Goal: Task Accomplishment & Management: Complete application form

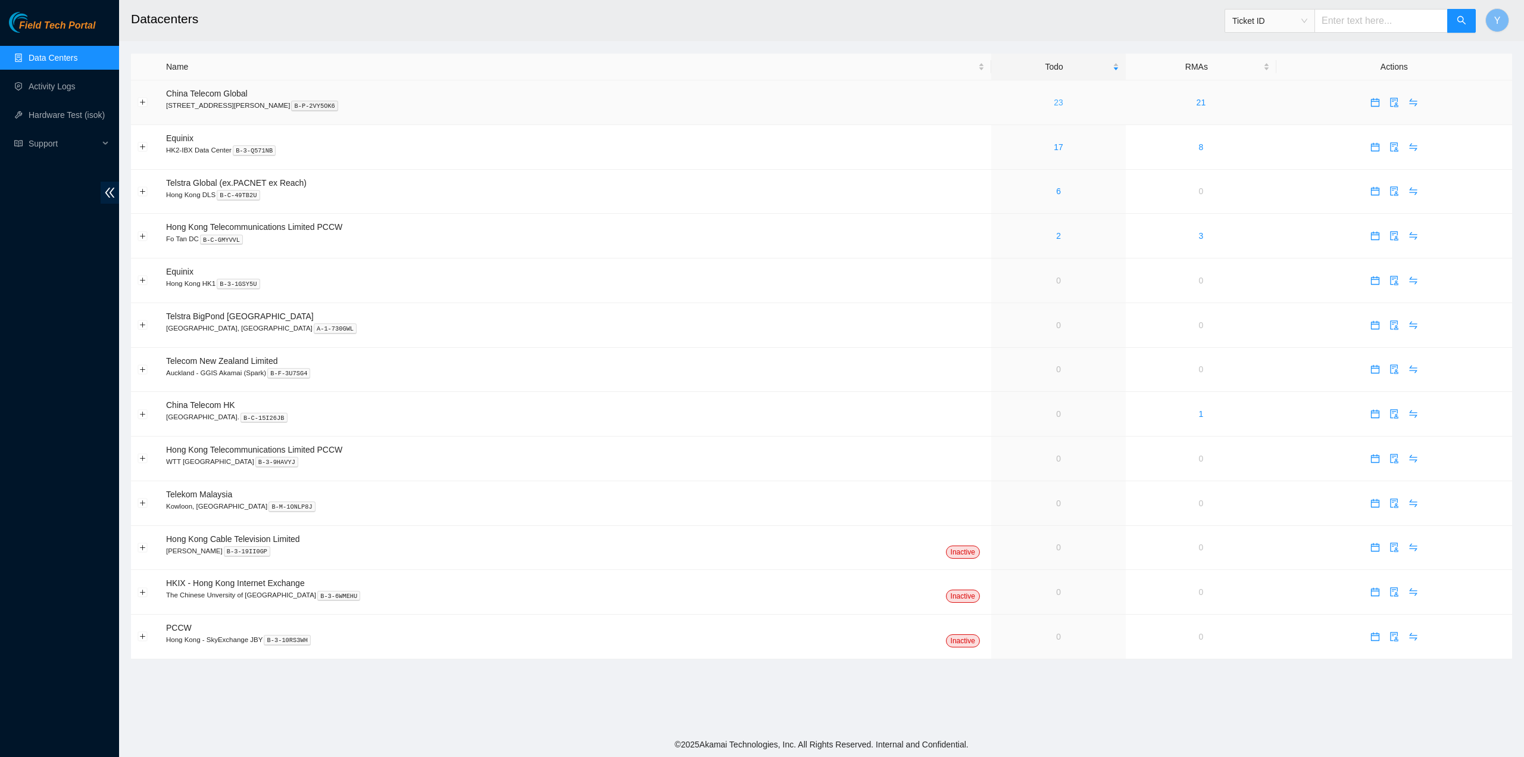
click at [1054, 103] on link "23" at bounding box center [1059, 103] width 10 height 10
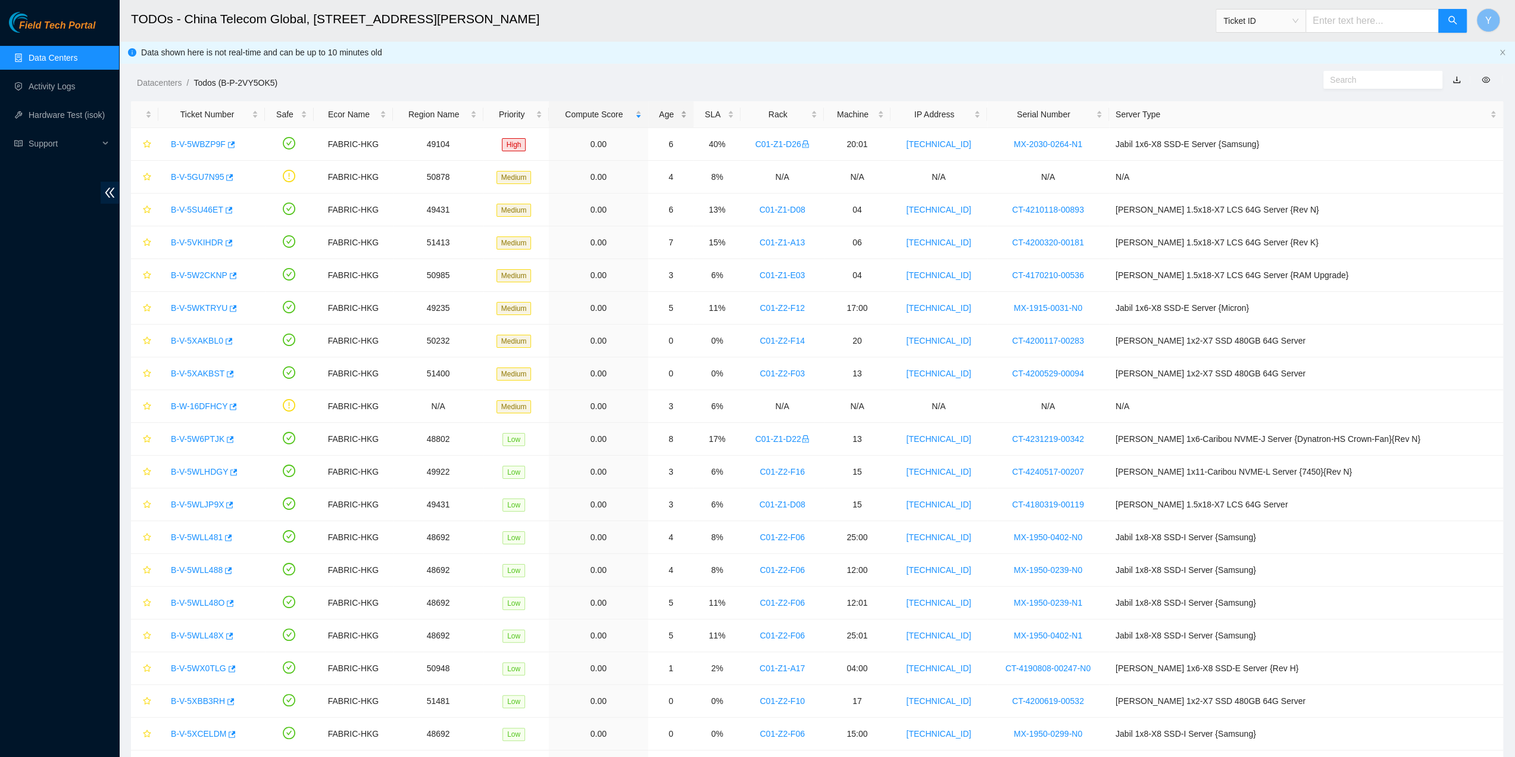
click at [688, 117] on div "Age" at bounding box center [671, 114] width 33 height 13
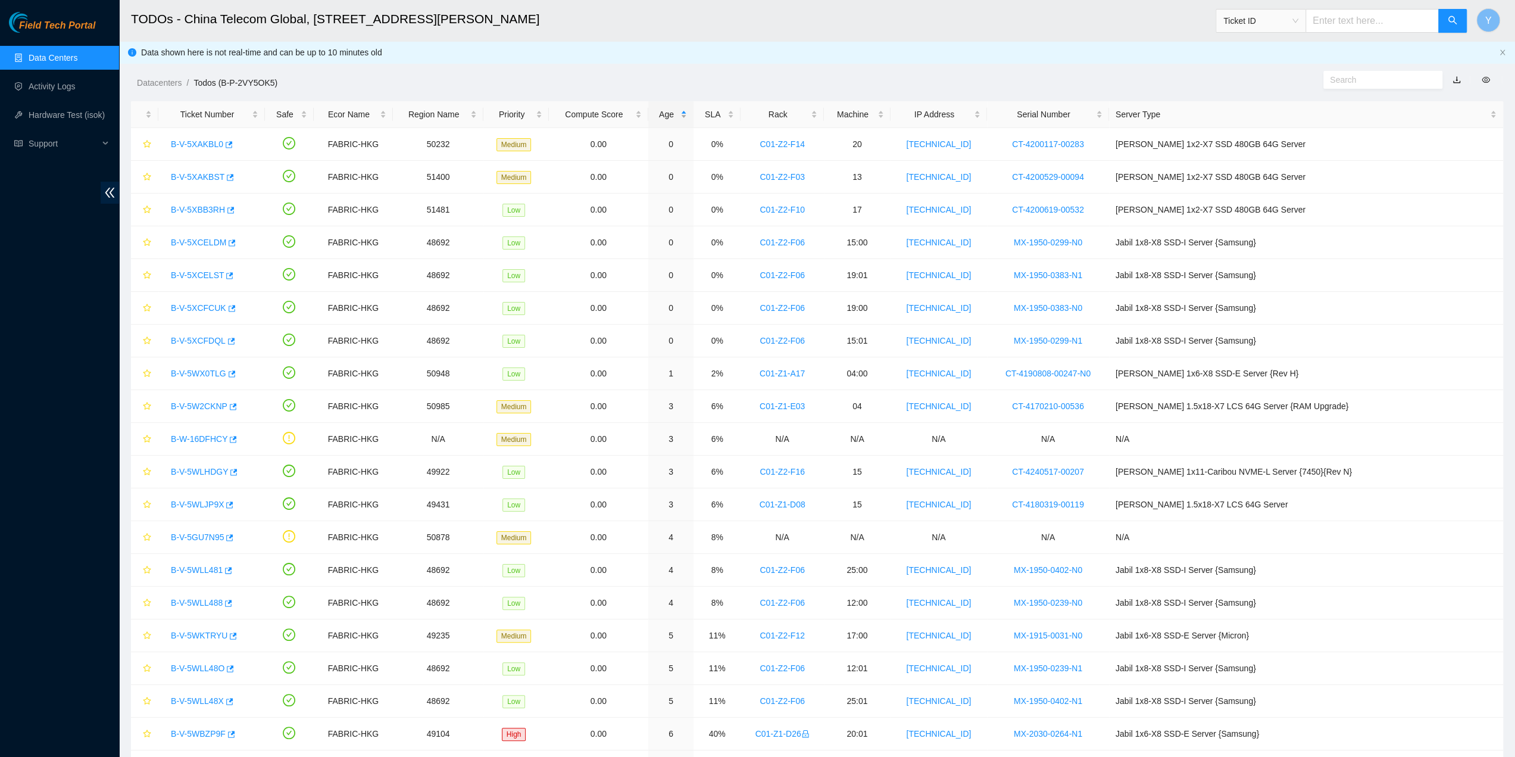
click at [688, 116] on div "Age" at bounding box center [671, 114] width 33 height 13
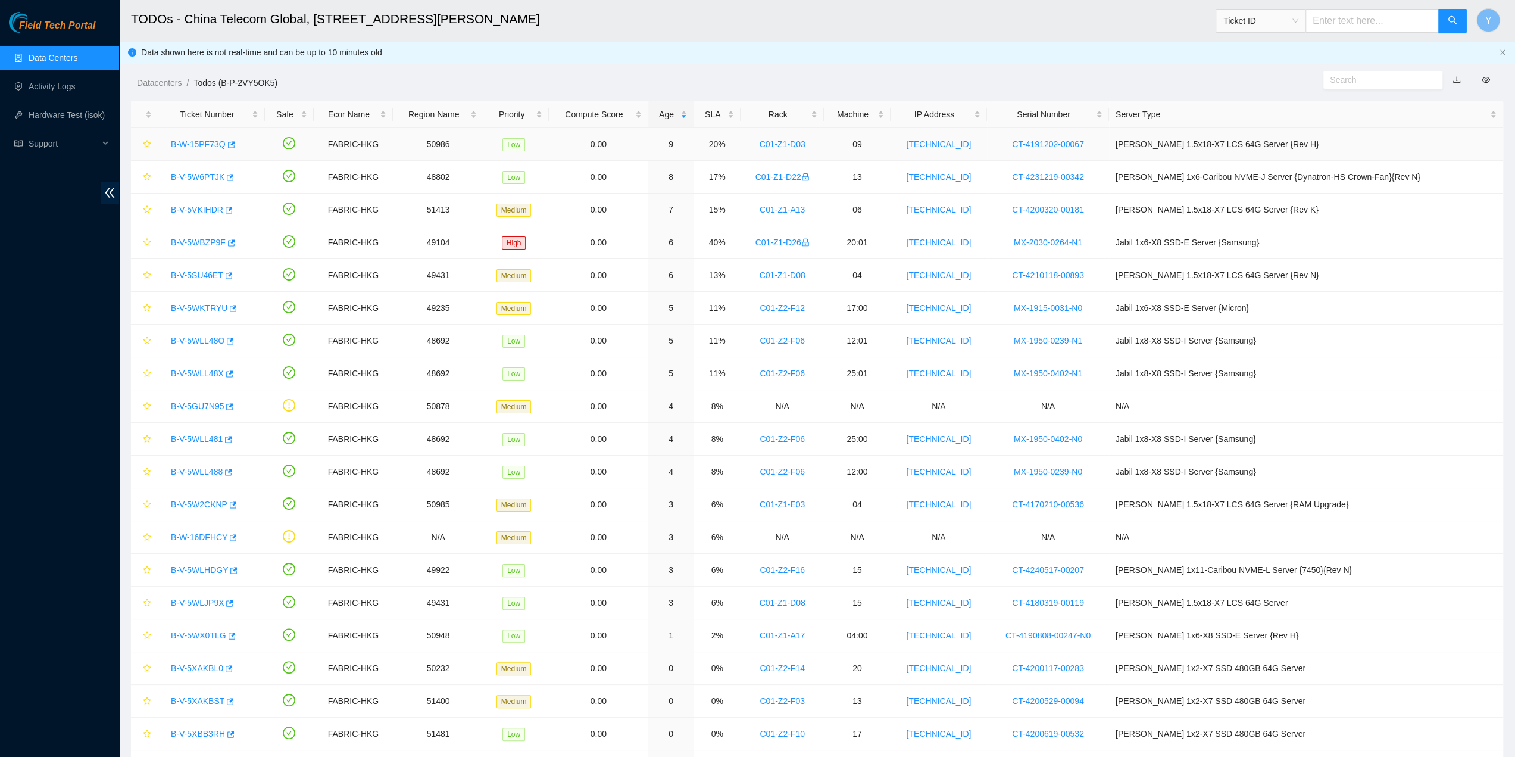
click at [207, 139] on link "B-W-15PF73Q" at bounding box center [198, 144] width 55 height 10
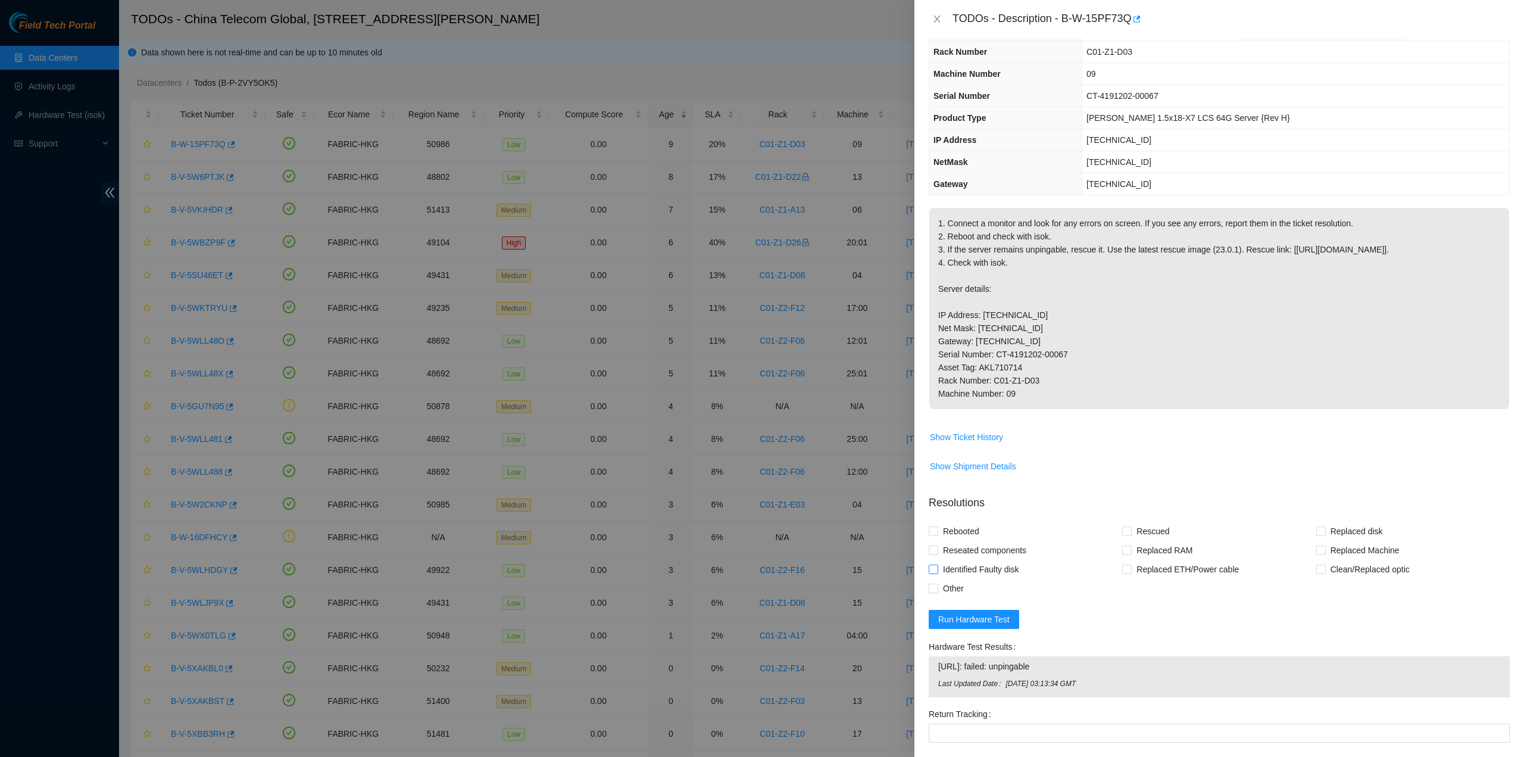
scroll to position [119, 0]
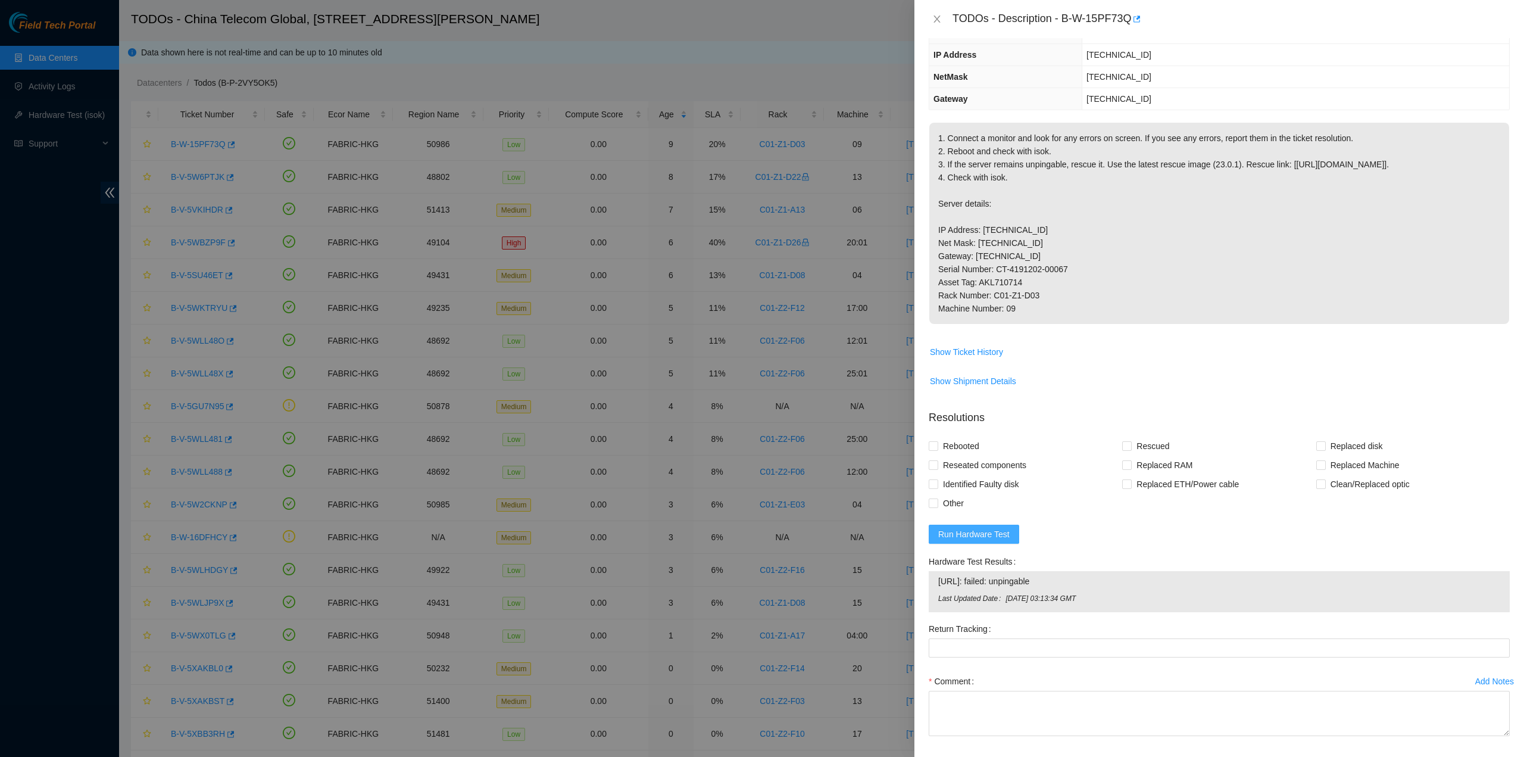
click at [997, 543] on button "Run Hardware Test" at bounding box center [974, 533] width 90 height 19
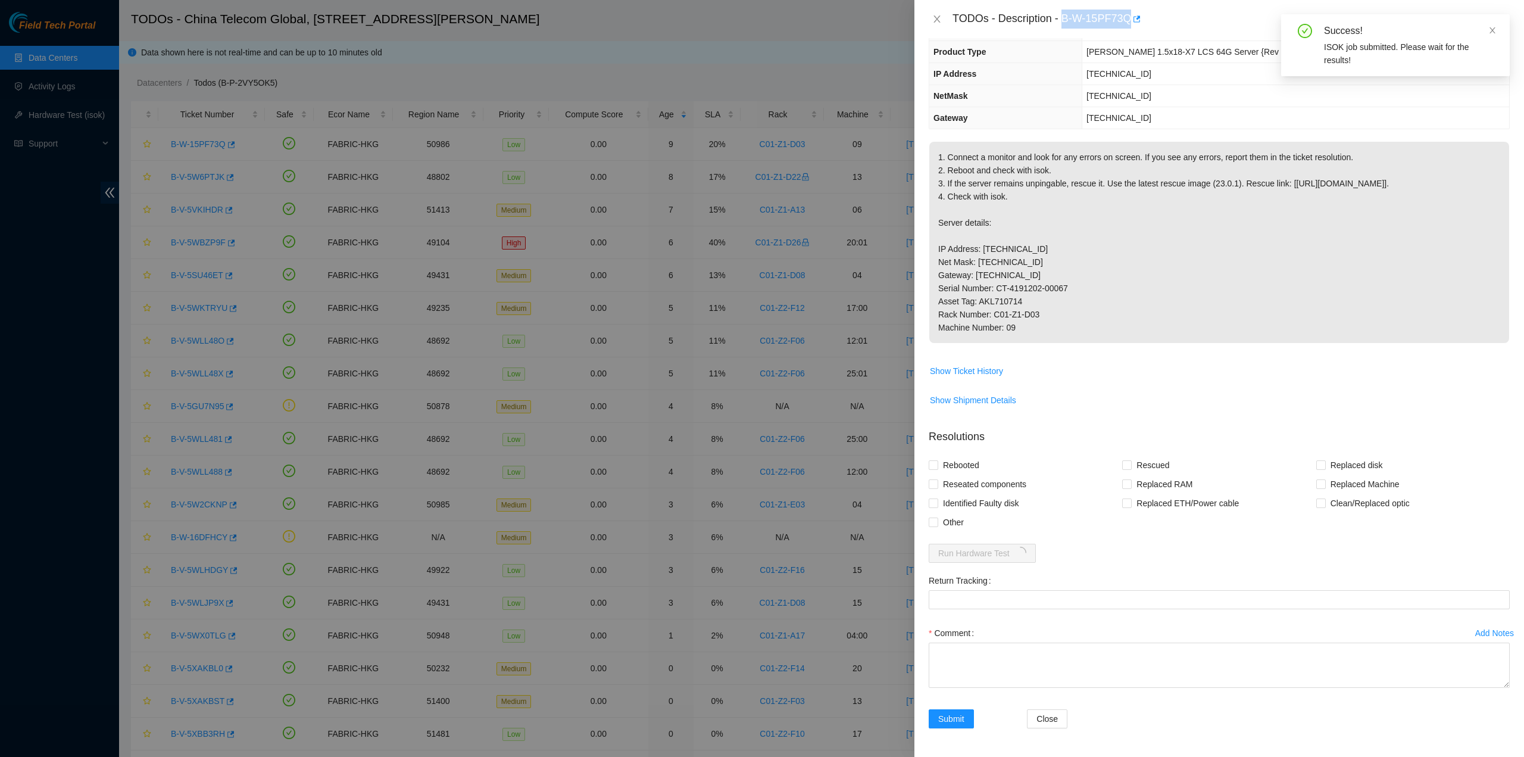
drag, startPoint x: 1061, startPoint y: 17, endPoint x: 1127, endPoint y: 26, distance: 66.6
click at [1127, 26] on div "TODOs - Description - B-W-15PF73Q" at bounding box center [1230, 19] width 557 height 19
copy div "B-W-15PF73Q"
drag, startPoint x: 1052, startPoint y: 160, endPoint x: 1057, endPoint y: 165, distance: 6.7
click at [1057, 165] on p "1. Connect a monitor and look for any errors on screen. If you see any errors, …" at bounding box center [1219, 242] width 580 height 201
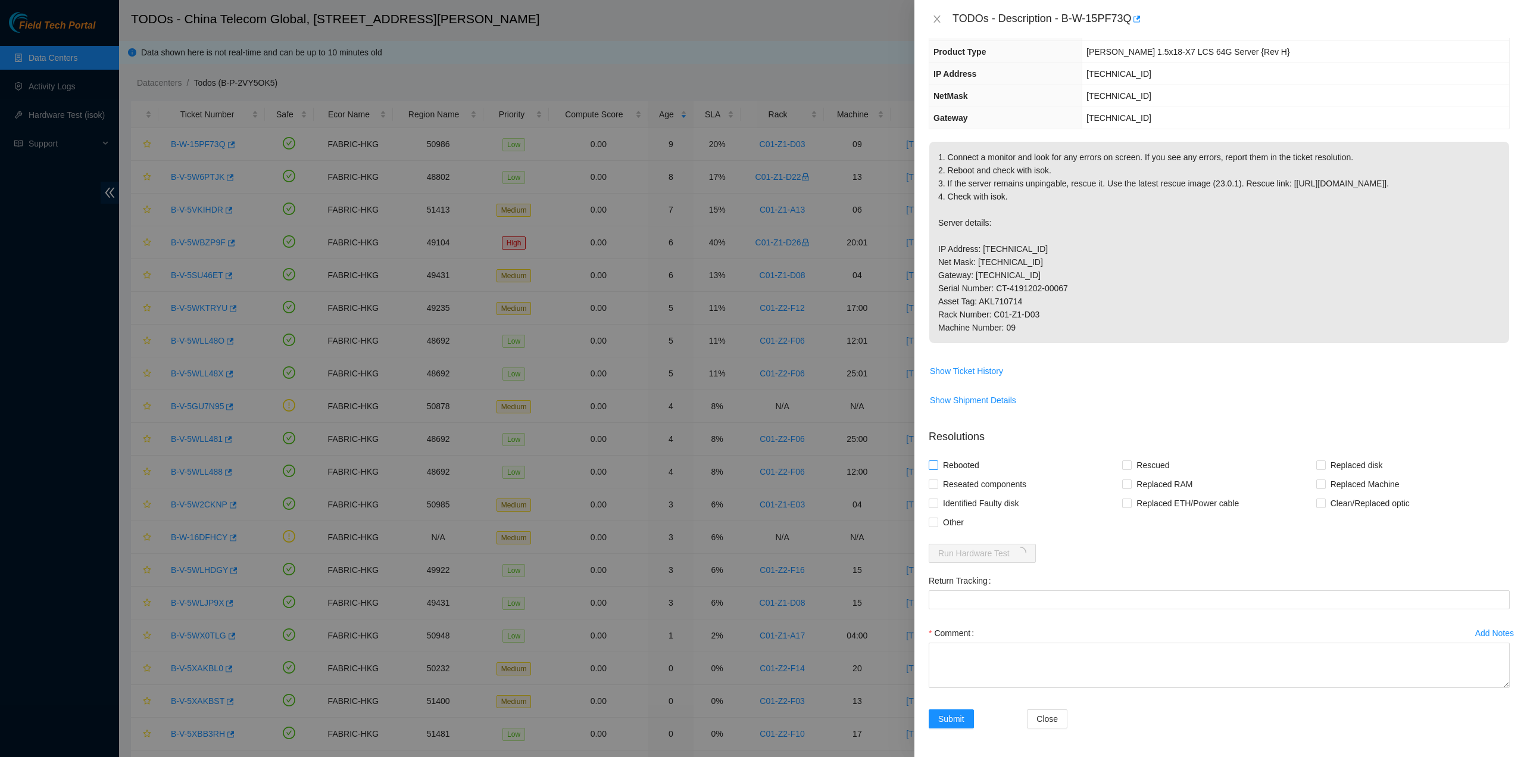
drag, startPoint x: 986, startPoint y: 515, endPoint x: 972, endPoint y: 498, distance: 22.0
click at [986, 493] on span "Reseated components" at bounding box center [984, 483] width 93 height 19
click at [937, 488] on input "Reseated components" at bounding box center [933, 483] width 8 height 8
checkbox input "true"
click at [965, 474] on span "Rebooted" at bounding box center [961, 464] width 46 height 19
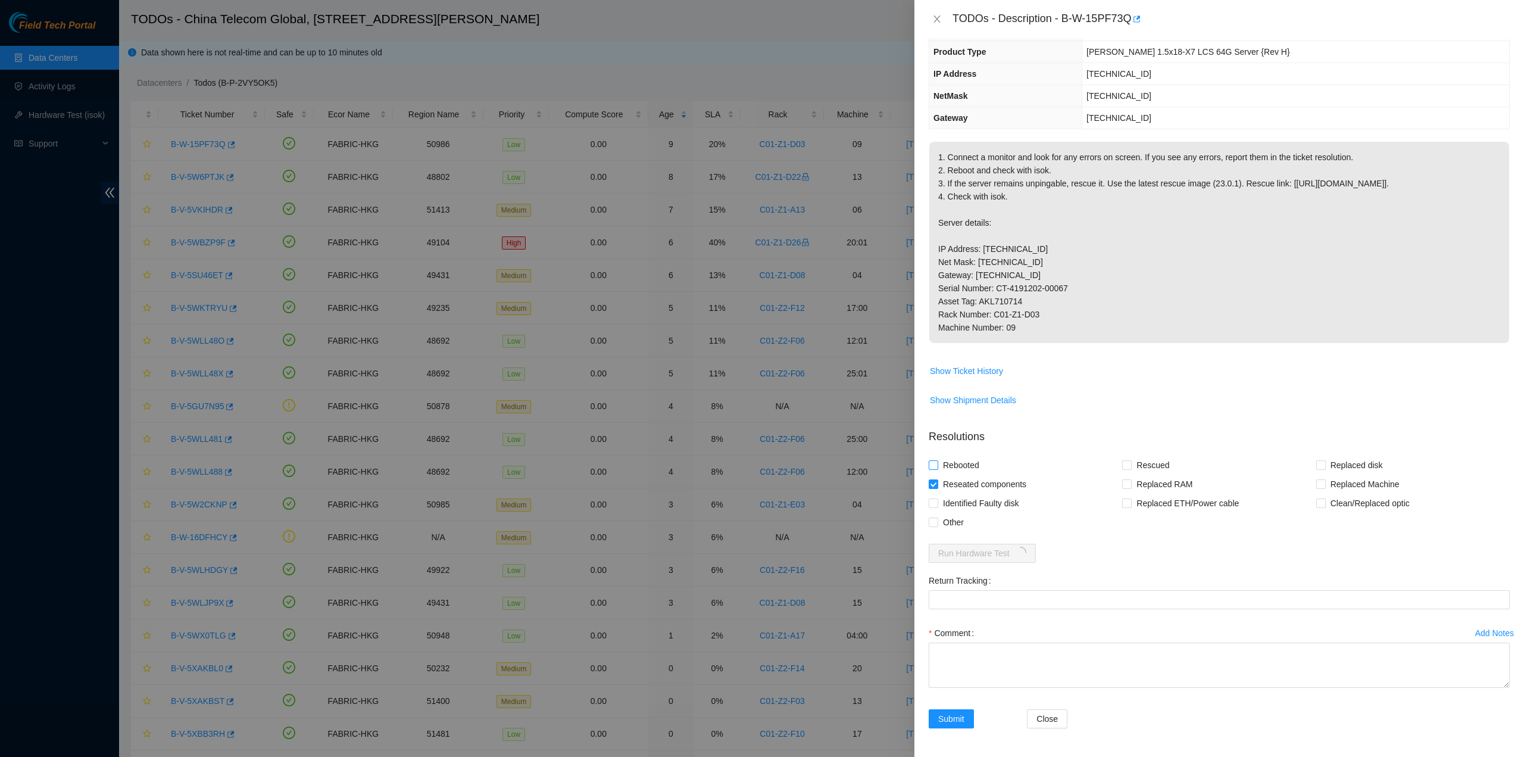
click at [937, 468] on input "Rebooted" at bounding box center [933, 464] width 8 height 8
checkbox input "true"
click at [1105, 474] on div "Rebooted" at bounding box center [1025, 464] width 193 height 19
drag, startPoint x: 1129, startPoint y: 492, endPoint x: 1127, endPoint y: 521, distance: 29.2
click at [1132, 474] on span "Rescued" at bounding box center [1153, 464] width 42 height 19
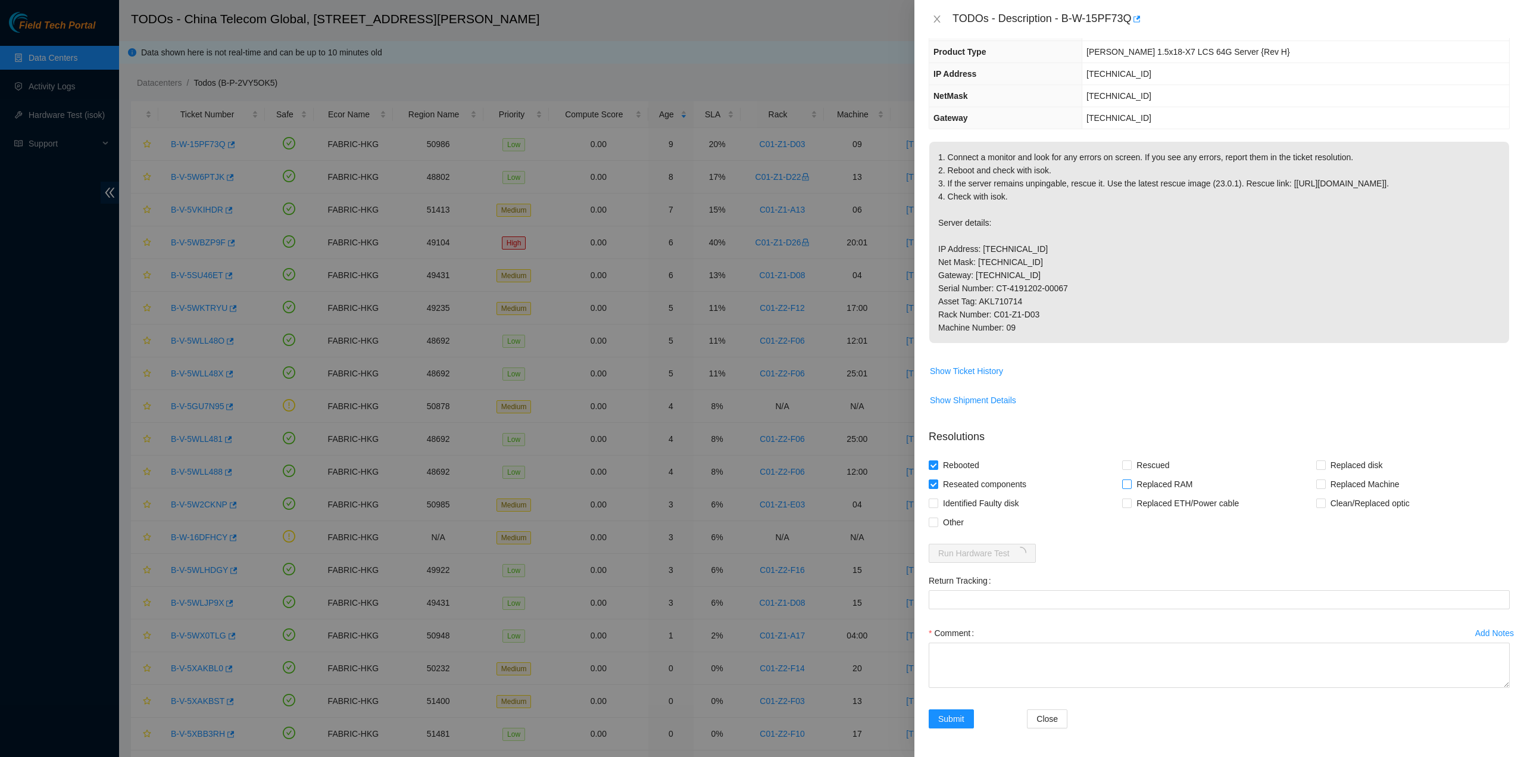
click at [1129, 468] on input "Rescued" at bounding box center [1126, 464] width 8 height 8
checkbox input "true"
click at [1021, 641] on div "Comment" at bounding box center [1219, 632] width 581 height 19
click at [1014, 654] on textarea "Comment" at bounding box center [1219, 664] width 581 height 45
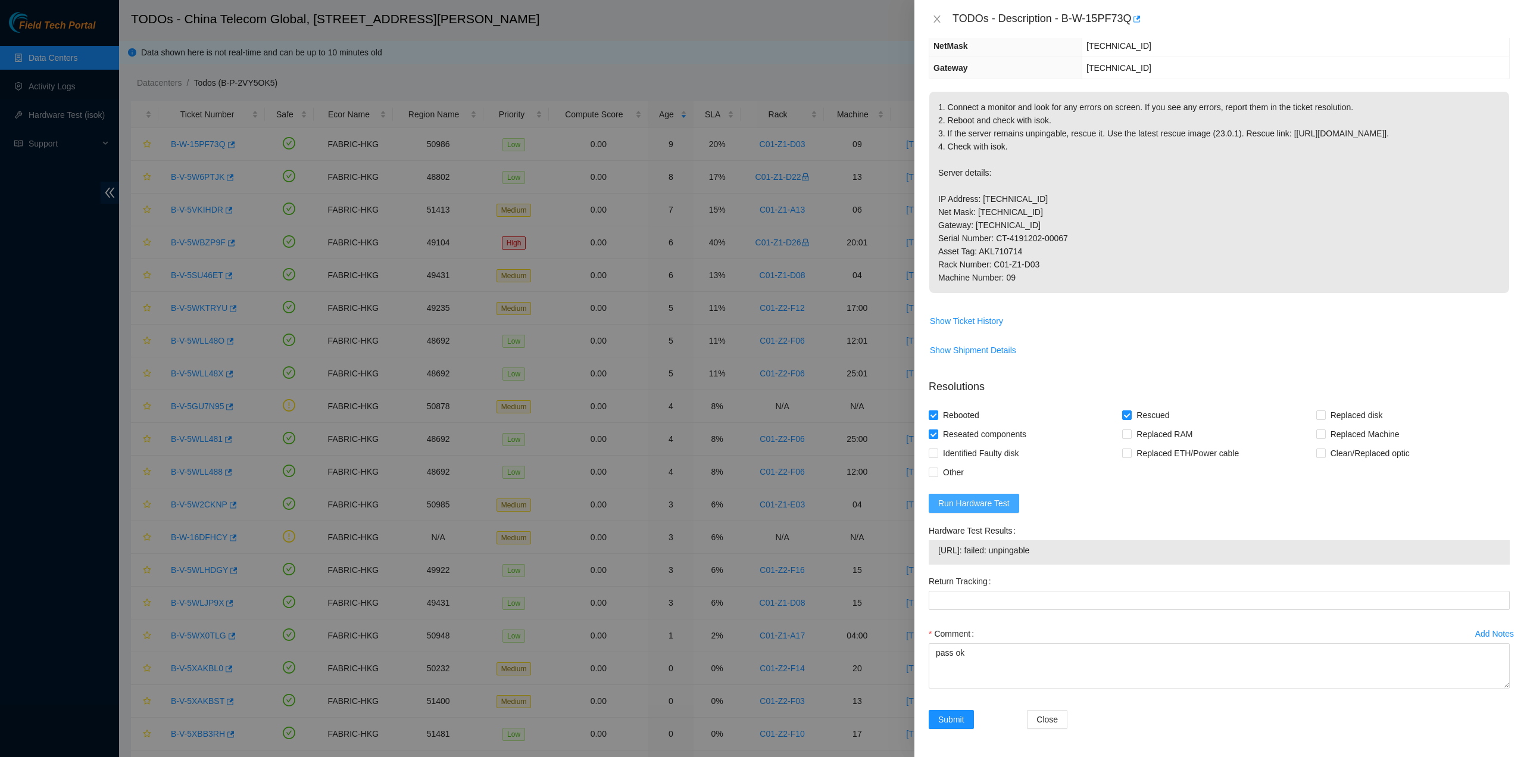
click at [989, 510] on span "Run Hardware Test" at bounding box center [973, 502] width 71 height 13
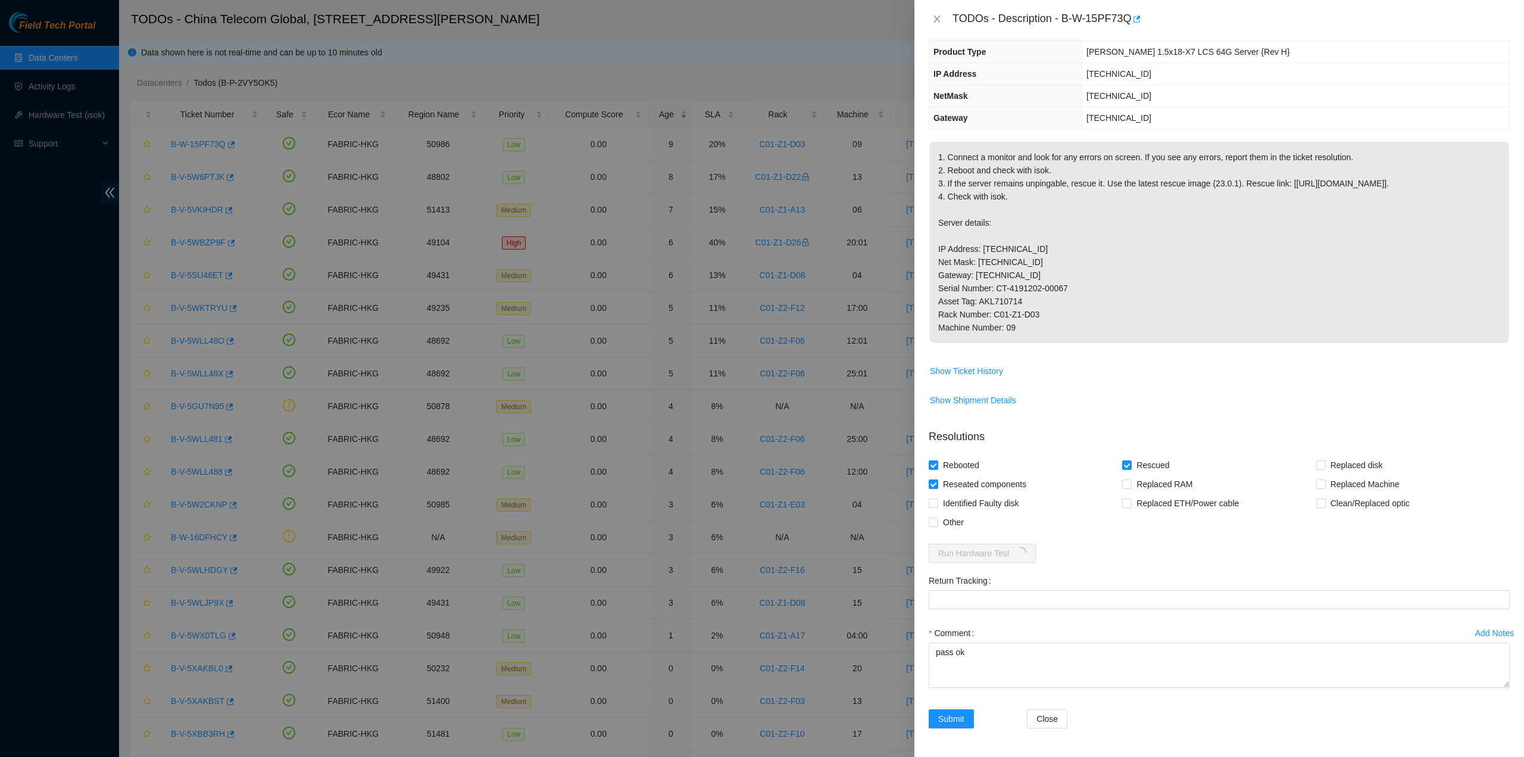
click at [1383, 310] on p "1. Connect a monitor and look for any errors on screen. If you see any errors, …" at bounding box center [1219, 242] width 580 height 201
click at [977, 665] on textarea "pass ok" at bounding box center [1219, 664] width 581 height 45
drag, startPoint x: 986, startPoint y: 661, endPoint x: 911, endPoint y: 648, distance: 76.6
click at [912, 648] on div "TODOs - Description - B-W-15PF73Q Problem Type Hardware Sub Type Tier 1 Rack Nu…" at bounding box center [762, 378] width 1524 height 757
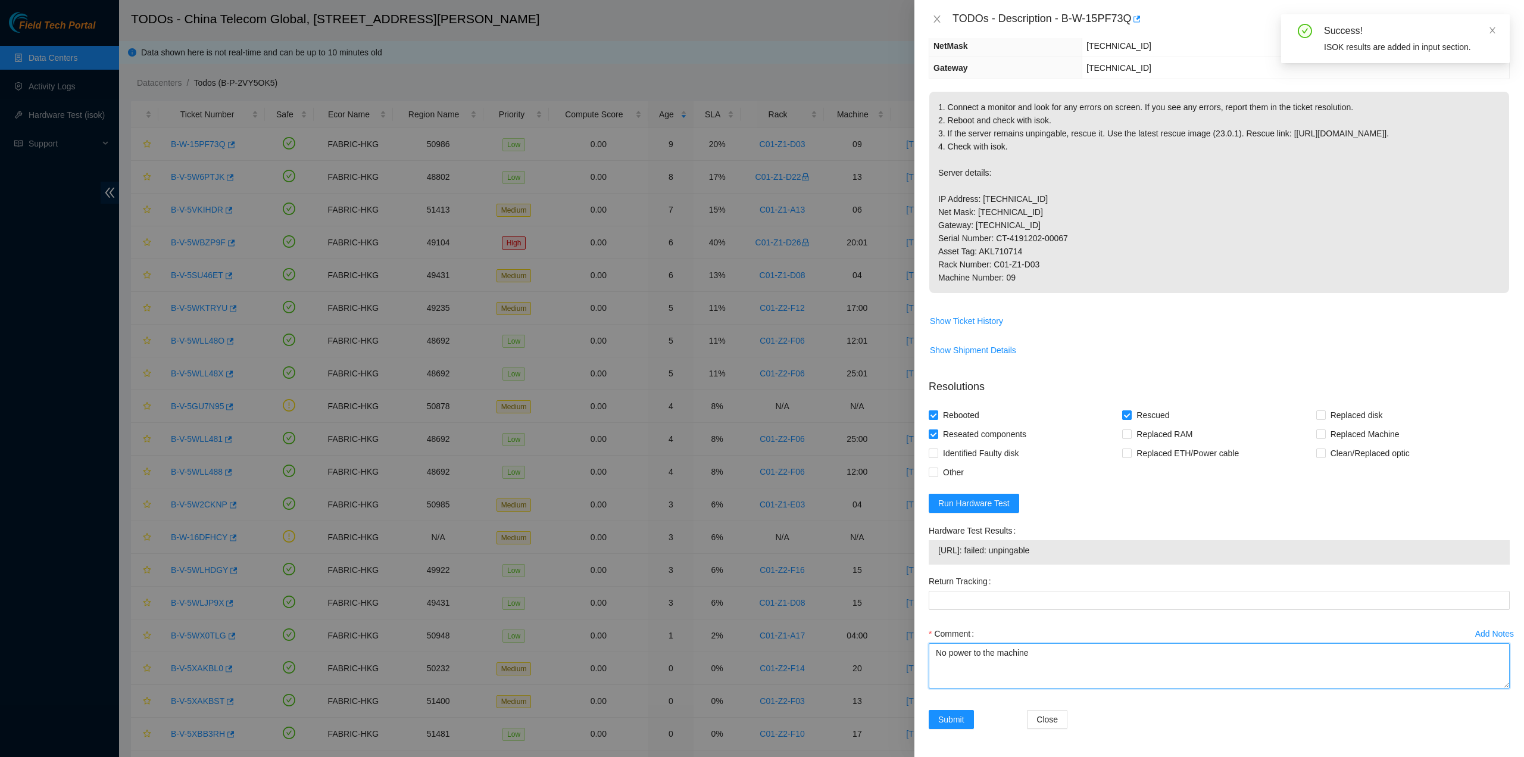
type textarea "No power to the machine"
click at [1158, 424] on span "Rescued" at bounding box center [1153, 414] width 42 height 19
click at [1130, 418] on input "Rescued" at bounding box center [1126, 414] width 8 height 8
checkbox input "false"
click at [962, 716] on span "Submit" at bounding box center [951, 718] width 26 height 13
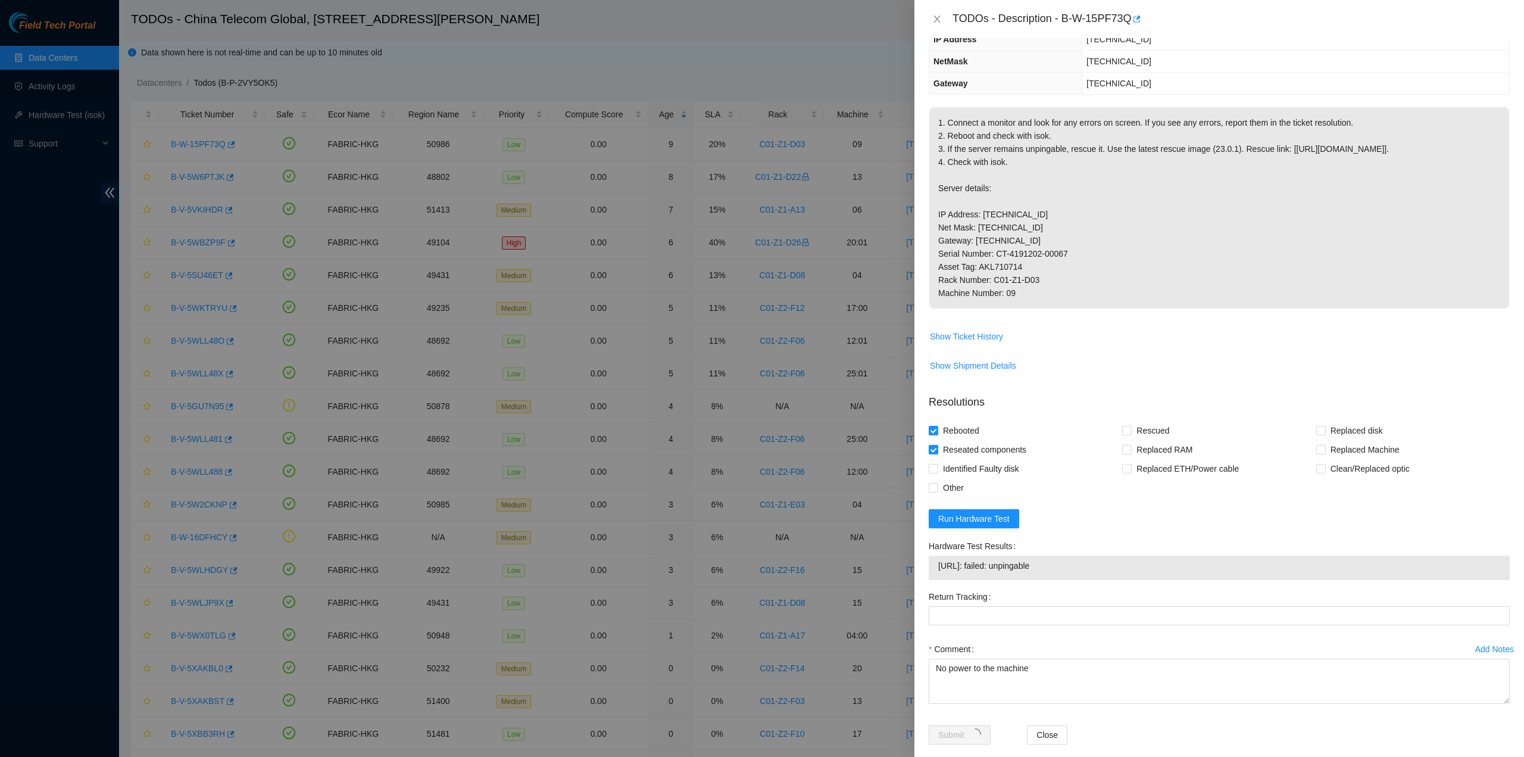
scroll to position [0, 0]
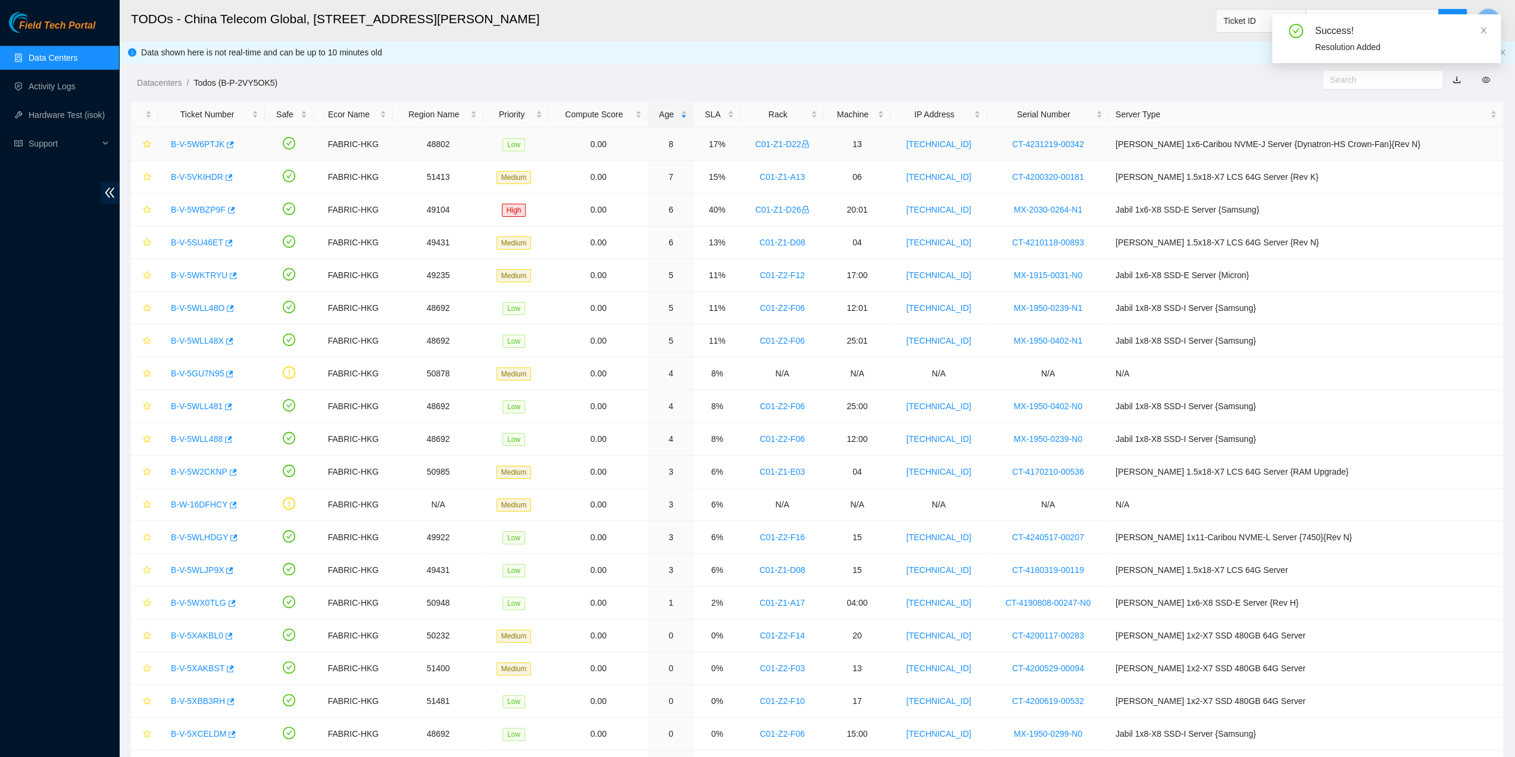
click at [193, 141] on link "B-V-5W6PTJK" at bounding box center [198, 144] width 54 height 10
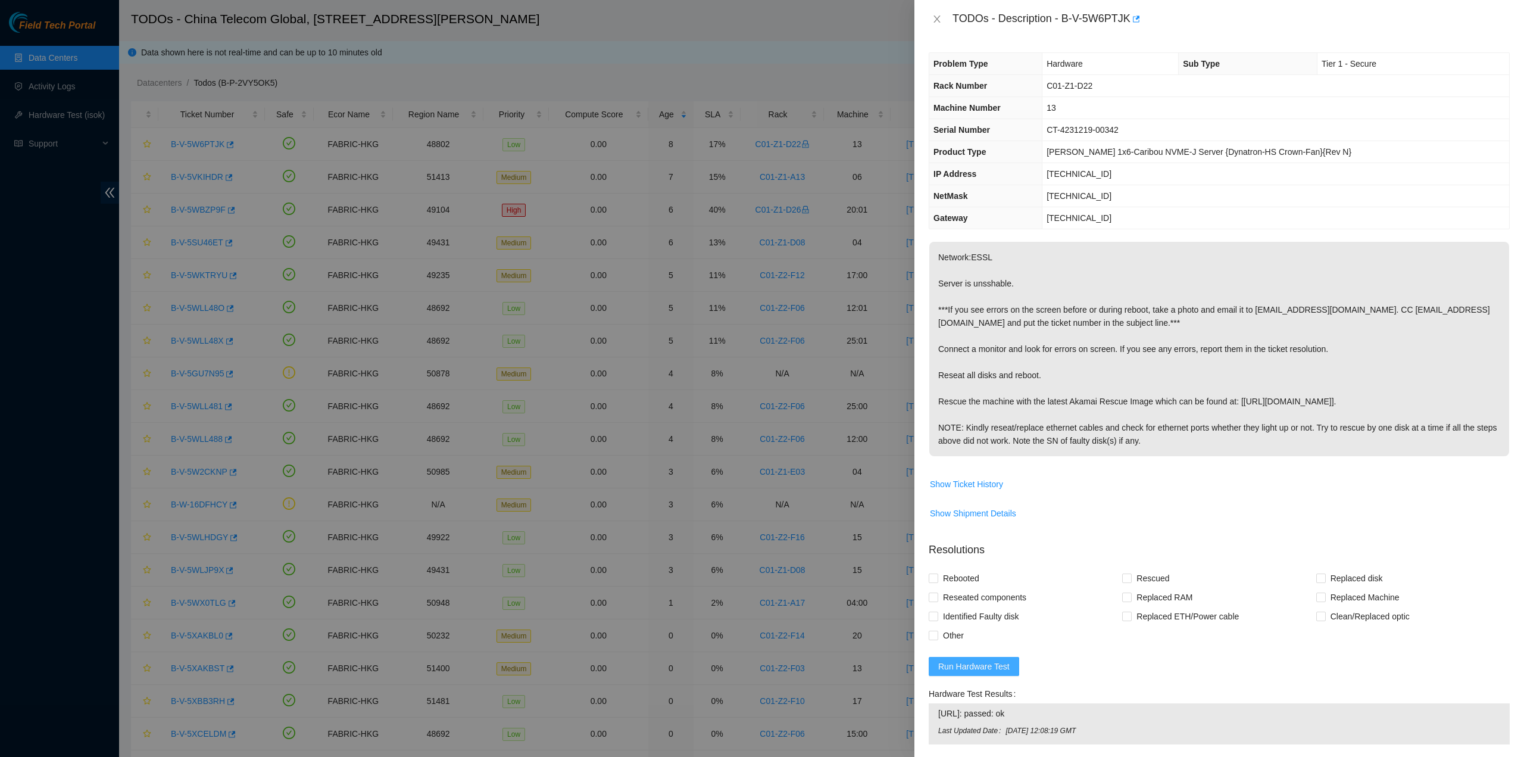
click at [995, 660] on span "Run Hardware Test" at bounding box center [973, 666] width 71 height 13
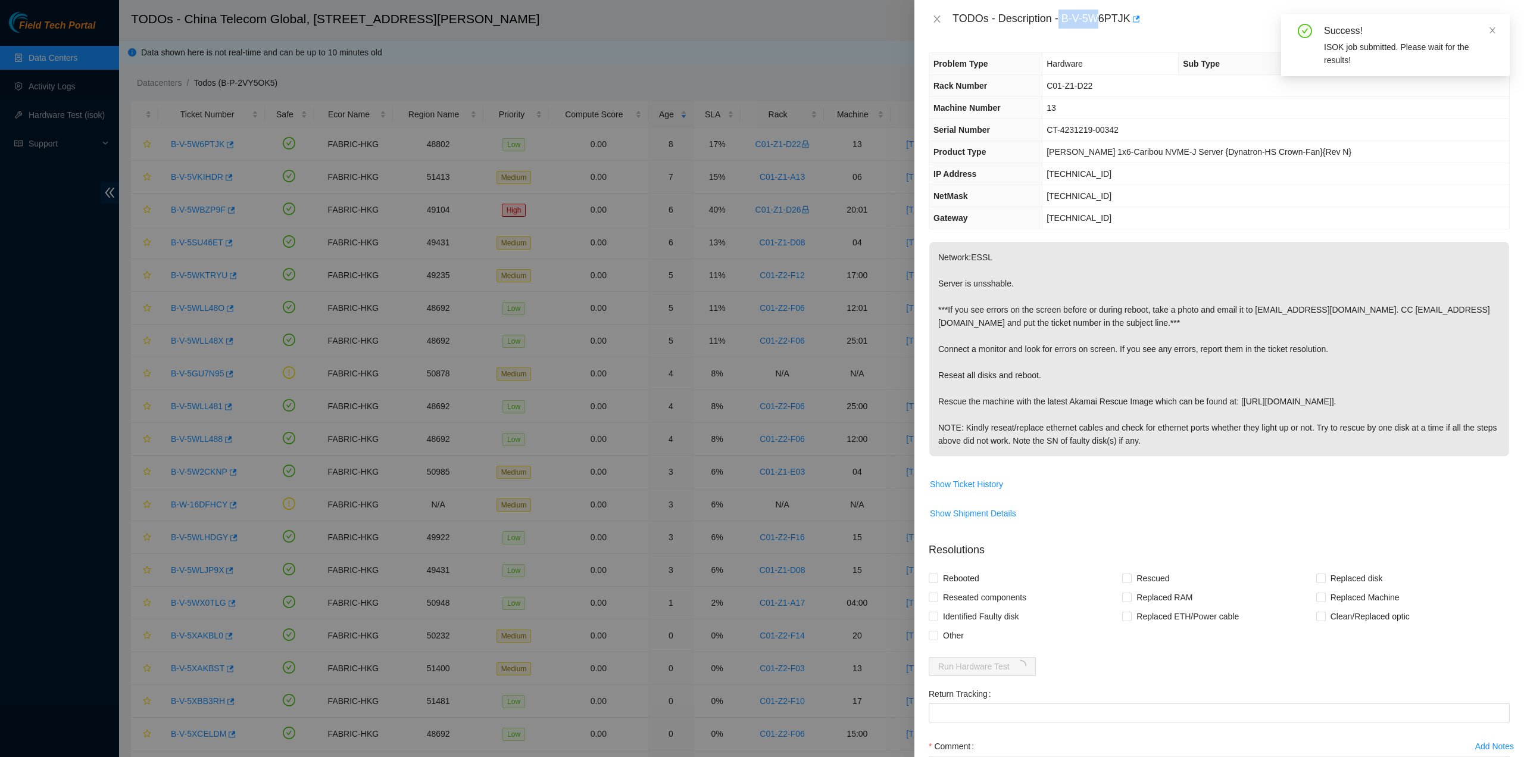
drag, startPoint x: 1061, startPoint y: 15, endPoint x: 1106, endPoint y: 24, distance: 46.1
click at [1102, 23] on div "TODOs - Description - B-V-5W6PTJK" at bounding box center [1230, 19] width 557 height 19
drag, startPoint x: 1111, startPoint y: 26, endPoint x: 1119, endPoint y: 24, distance: 7.8
click at [1112, 26] on div "TODOs - Description - B-V-5W6PTJK" at bounding box center [1230, 19] width 557 height 19
drag, startPoint x: 1127, startPoint y: 18, endPoint x: 1061, endPoint y: 17, distance: 66.1
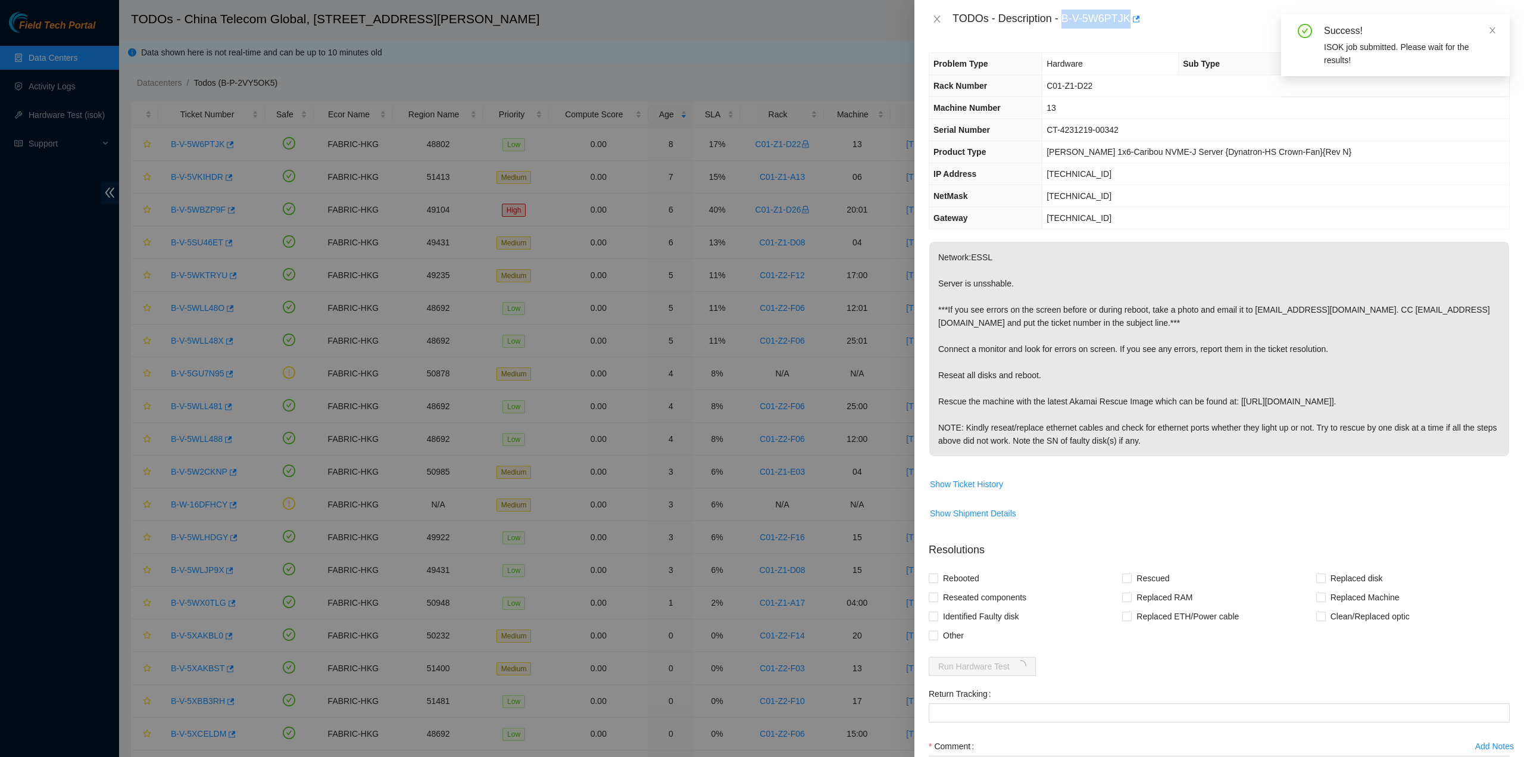
click at [1061, 17] on div "TODOs - Description - B-V-5W6PTJK" at bounding box center [1230, 19] width 557 height 19
copy div "B-V-5W6PTJK"
click at [1066, 161] on td "[PERSON_NAME] 1x6-Caribou NVME-J Server {Dynatron-HS Crown-Fan}{Rev N}" at bounding box center [1275, 152] width 467 height 22
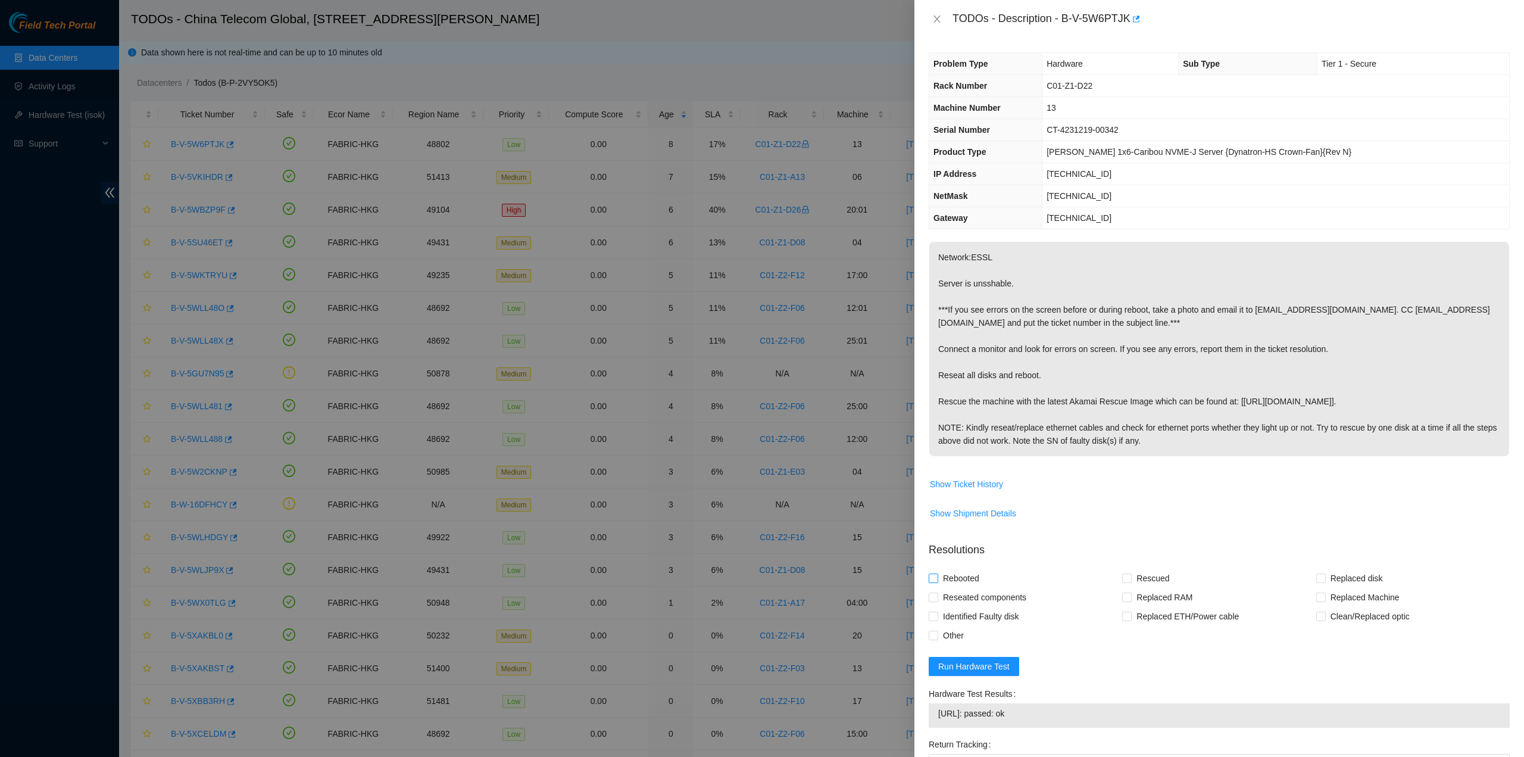
drag, startPoint x: 978, startPoint y: 593, endPoint x: 967, endPoint y: 580, distance: 17.3
click at [978, 592] on span "Reseated components" at bounding box center [984, 597] width 93 height 19
click at [937, 592] on input "Reseated components" at bounding box center [933, 596] width 8 height 8
checkbox input "true"
drag, startPoint x: 963, startPoint y: 577, endPoint x: 1028, endPoint y: 590, distance: 66.2
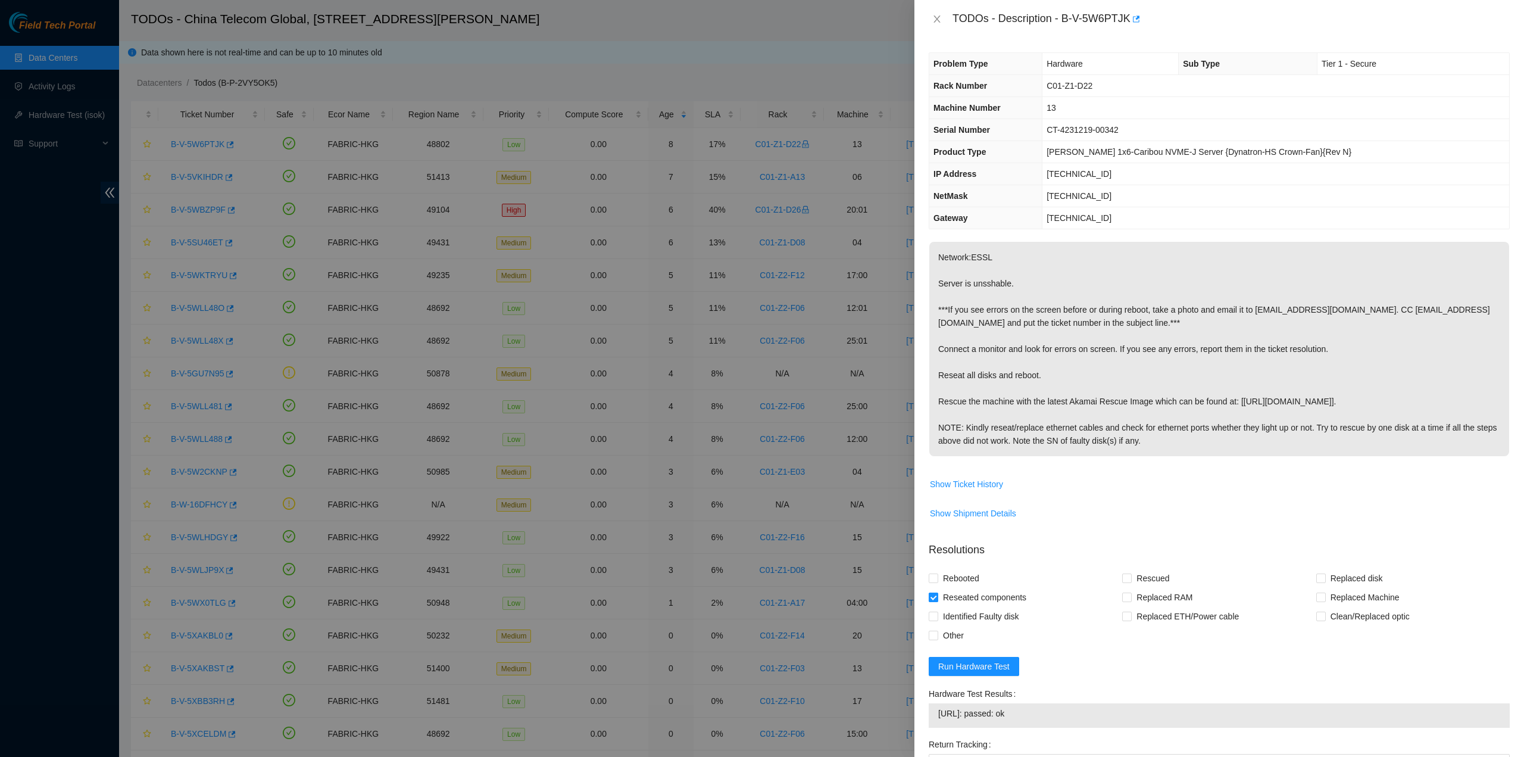
click at [962, 577] on span "Rebooted" at bounding box center [961, 578] width 46 height 19
click at [937, 577] on input "Rebooted" at bounding box center [933, 577] width 8 height 8
checkbox input "true"
click at [1141, 576] on span "Rescued" at bounding box center [1153, 578] width 42 height 19
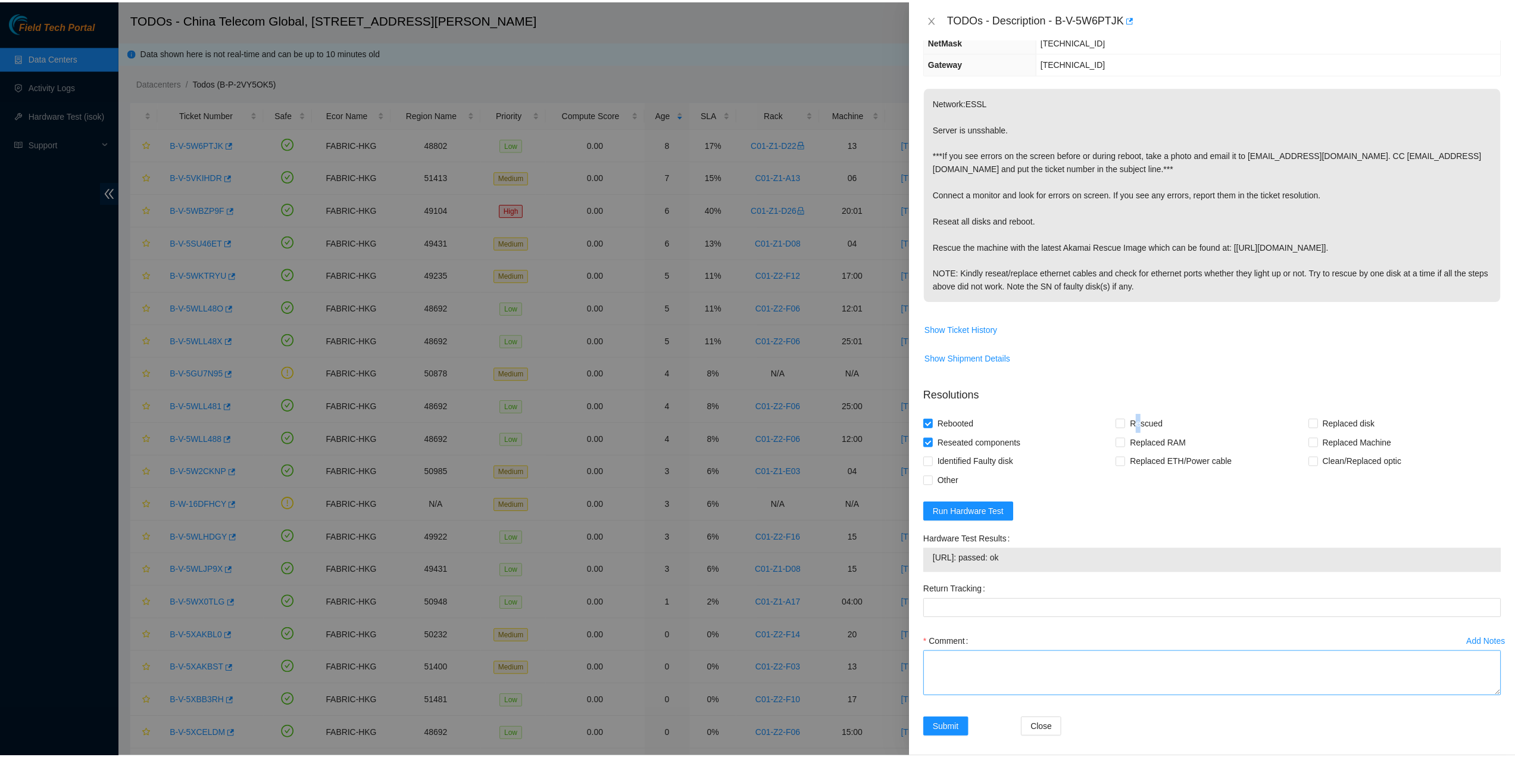
scroll to position [161, 0]
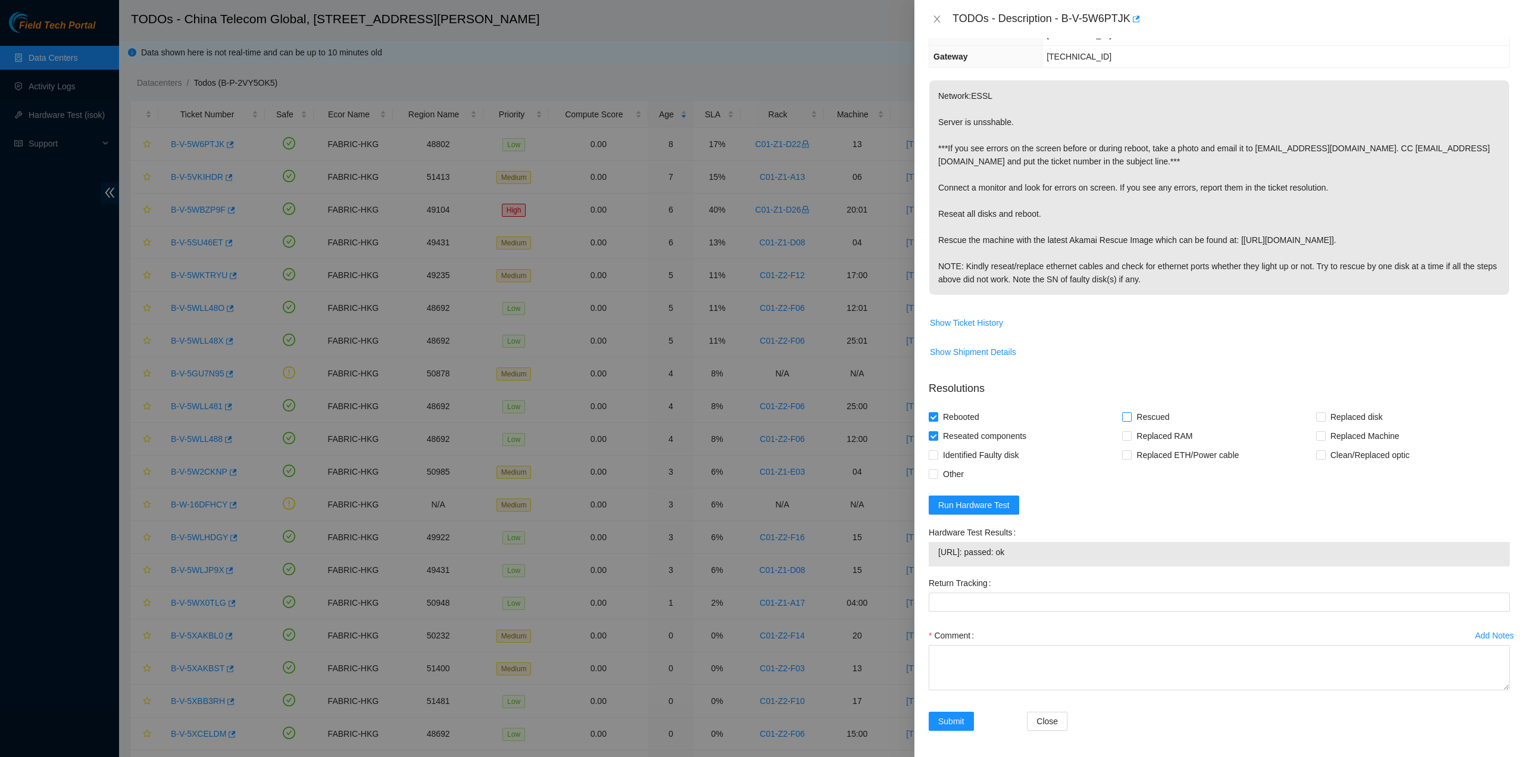
click at [1134, 410] on span "Rescued" at bounding box center [1153, 416] width 42 height 19
click at [1130, 412] on input "Rescued" at bounding box center [1126, 416] width 8 height 8
checkbox input "true"
click at [1000, 664] on textarea "Comment" at bounding box center [1219, 667] width 581 height 45
type textarea "pass ok"
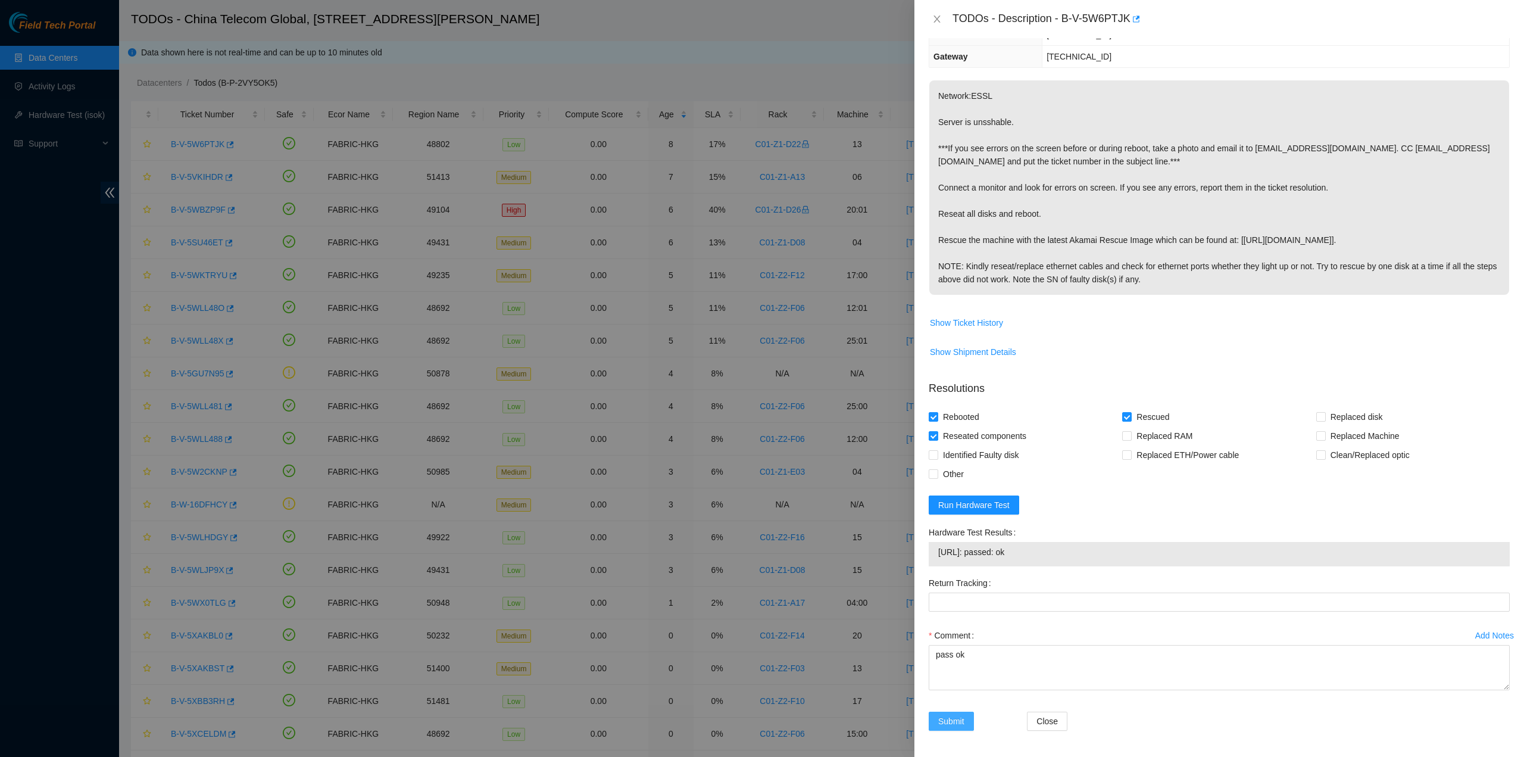
click at [954, 714] on span "Submit" at bounding box center [951, 720] width 26 height 13
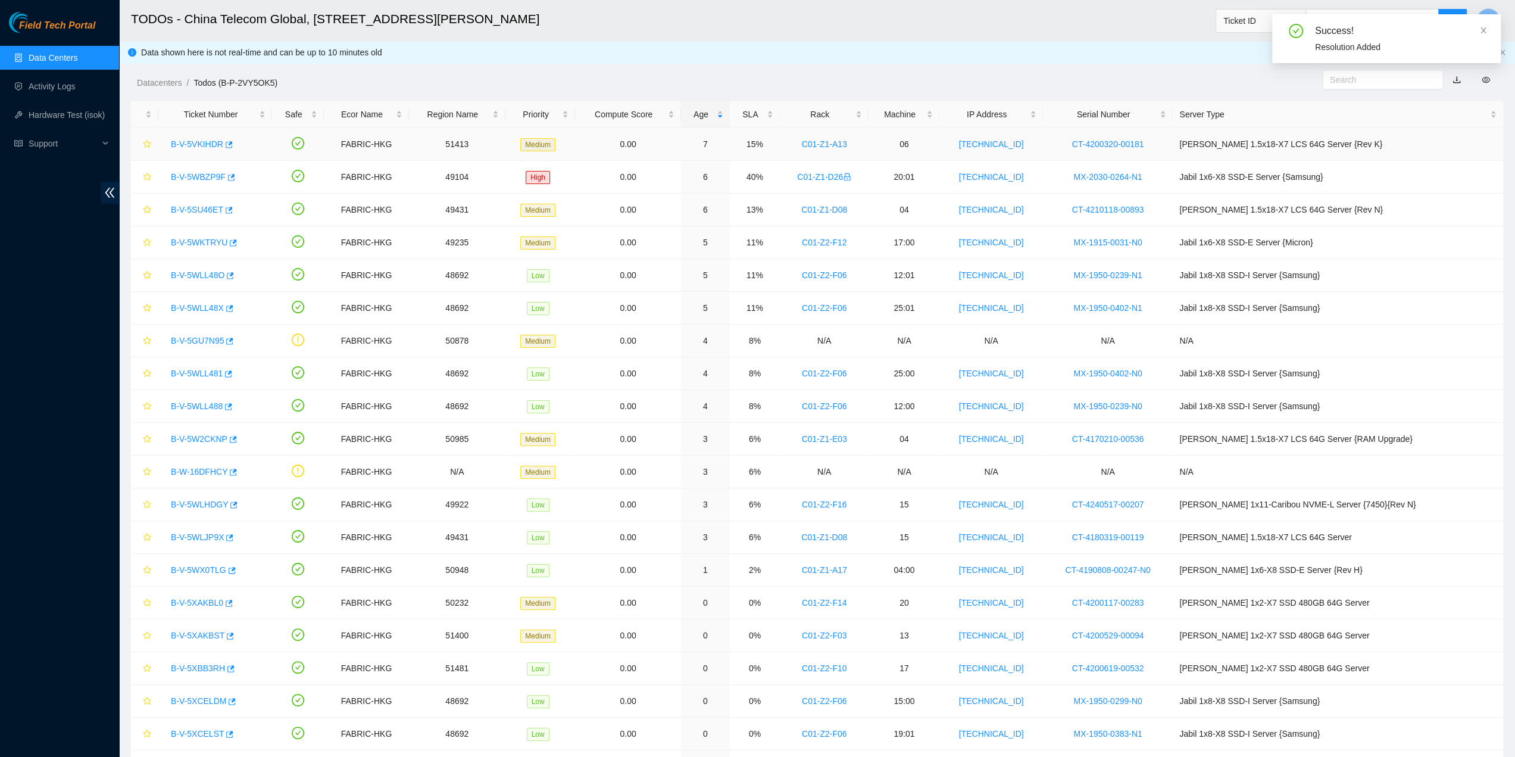
click at [205, 146] on link "B-V-5VKIHDR" at bounding box center [197, 144] width 52 height 10
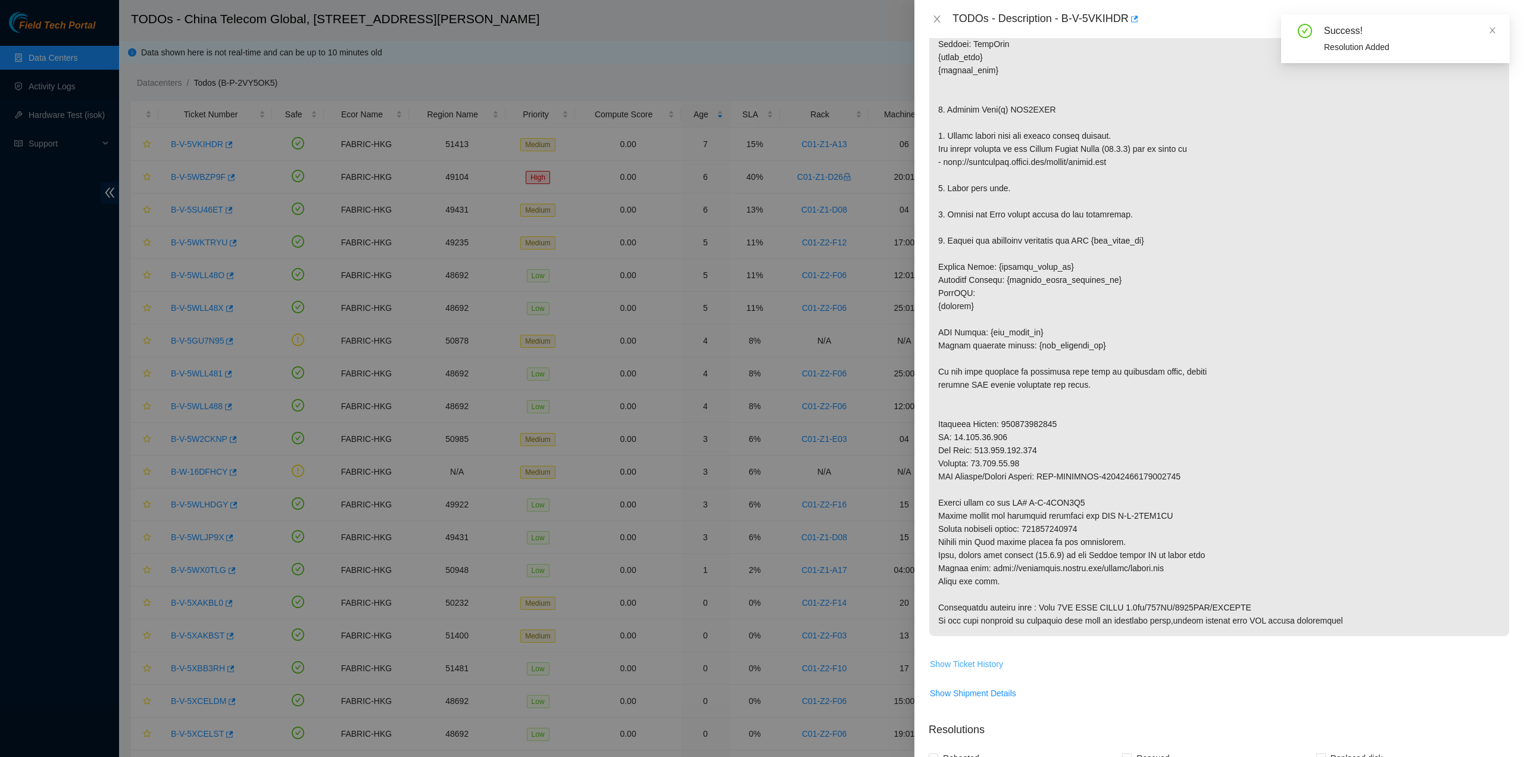
scroll to position [417, 0]
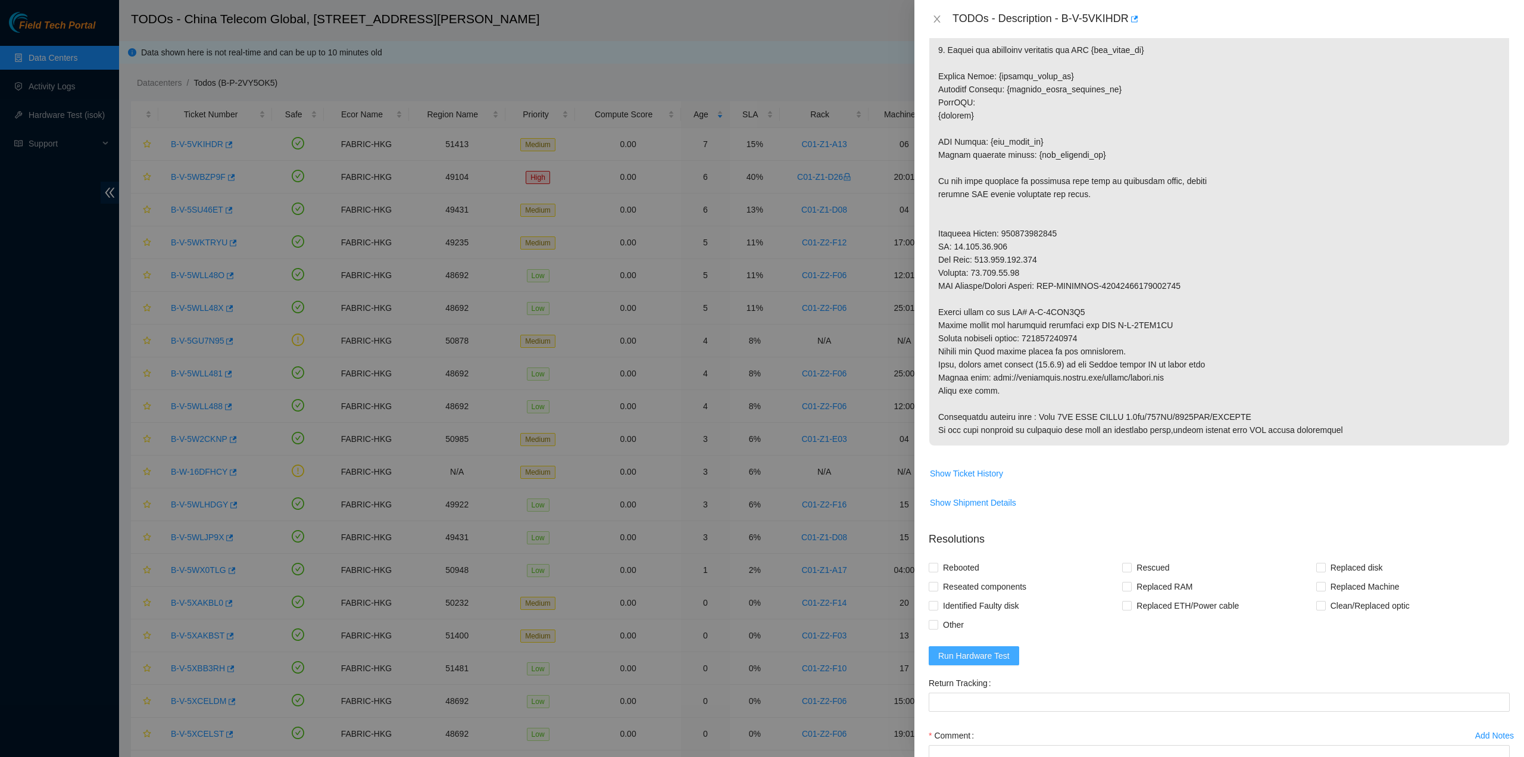
click at [962, 654] on span "Run Hardware Test" at bounding box center [973, 655] width 71 height 13
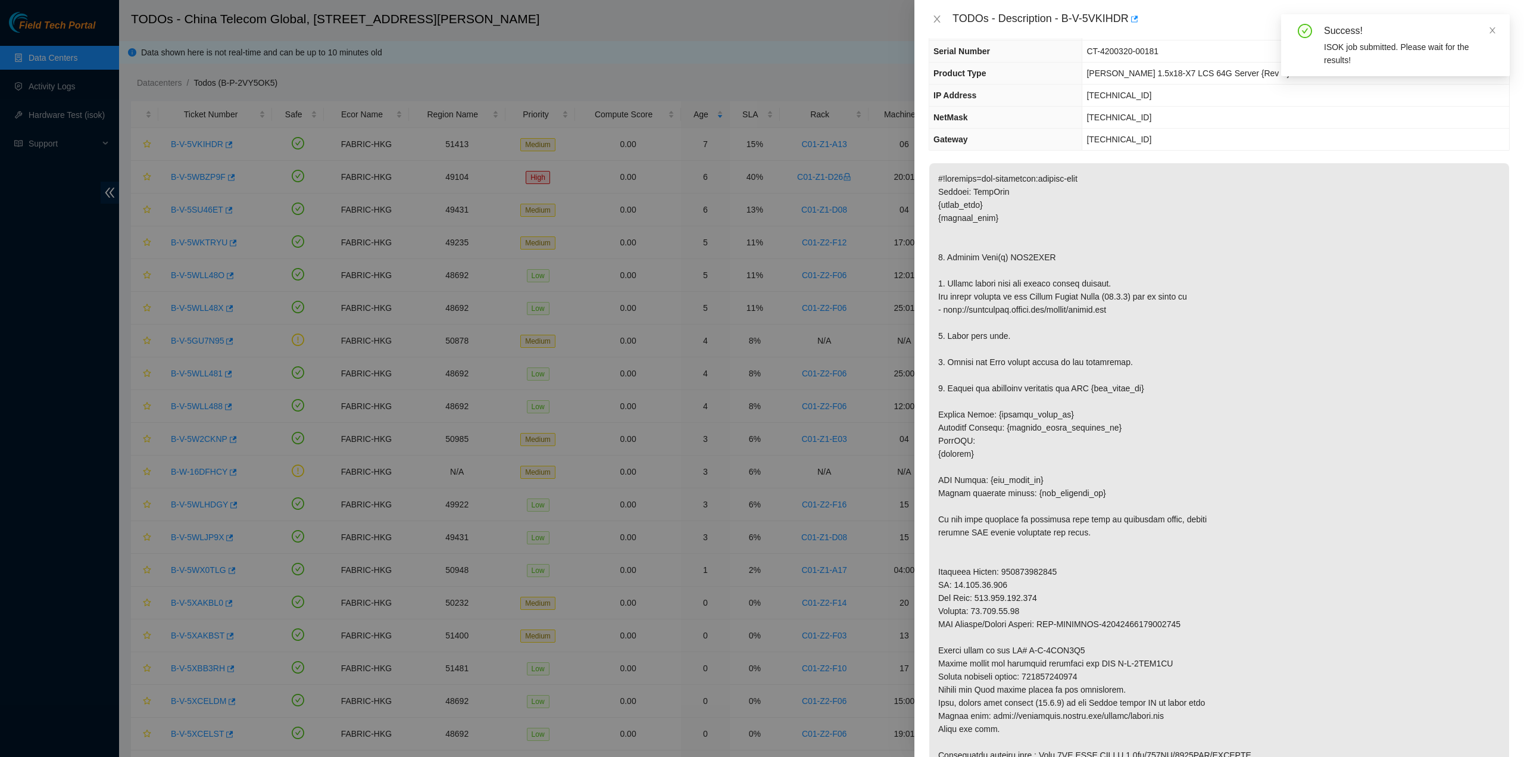
scroll to position [0, 0]
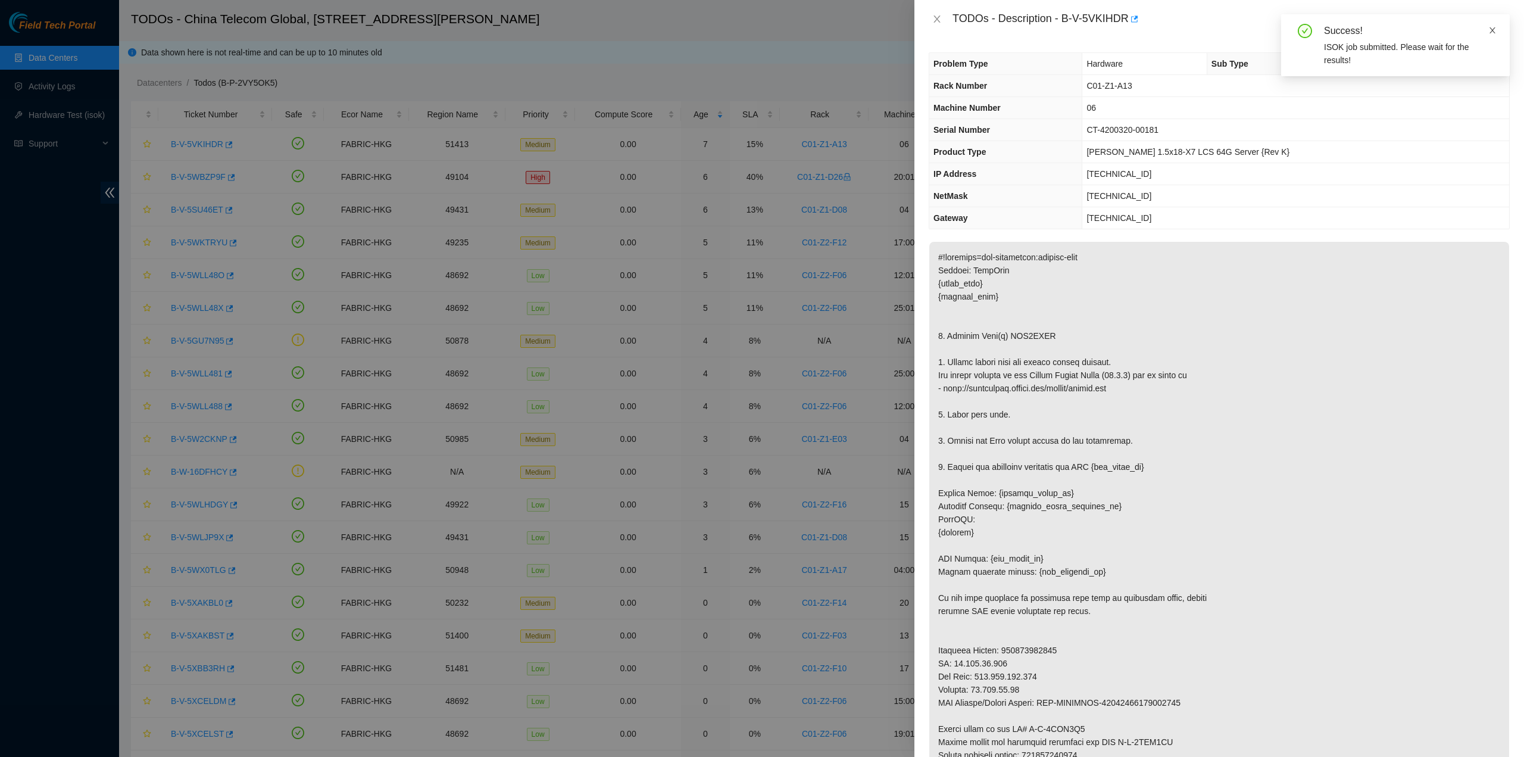
click at [1491, 30] on icon "close" at bounding box center [1492, 30] width 8 height 8
drag, startPoint x: 1063, startPoint y: 15, endPoint x: 1131, endPoint y: 23, distance: 68.3
click at [1131, 23] on div "TODOs - Description - B-V-5VKIHDR" at bounding box center [1230, 19] width 557 height 19
copy div "B-V-5VKIHDR"
click at [993, 729] on p at bounding box center [1219, 552] width 580 height 620
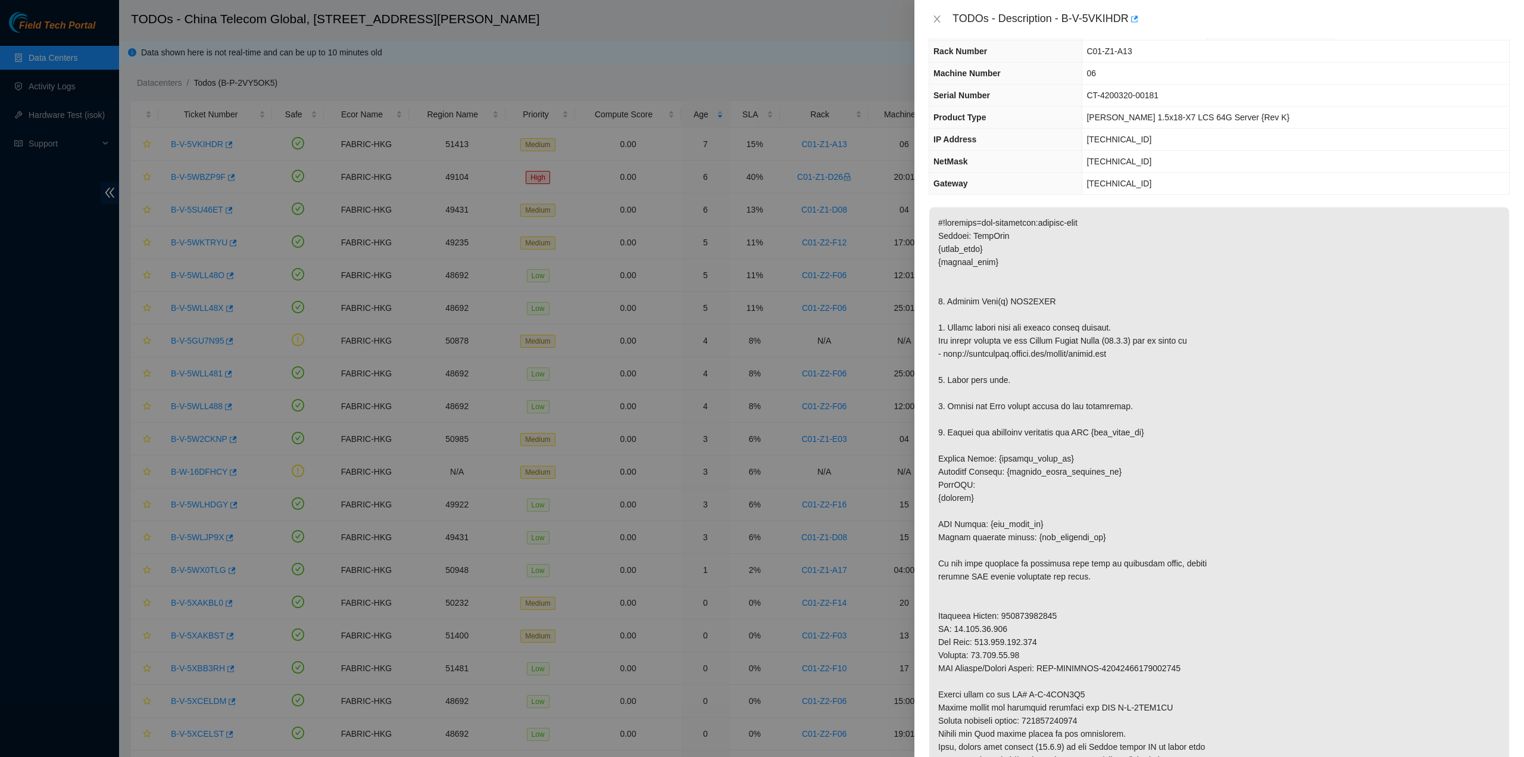
scroll to position [119, 0]
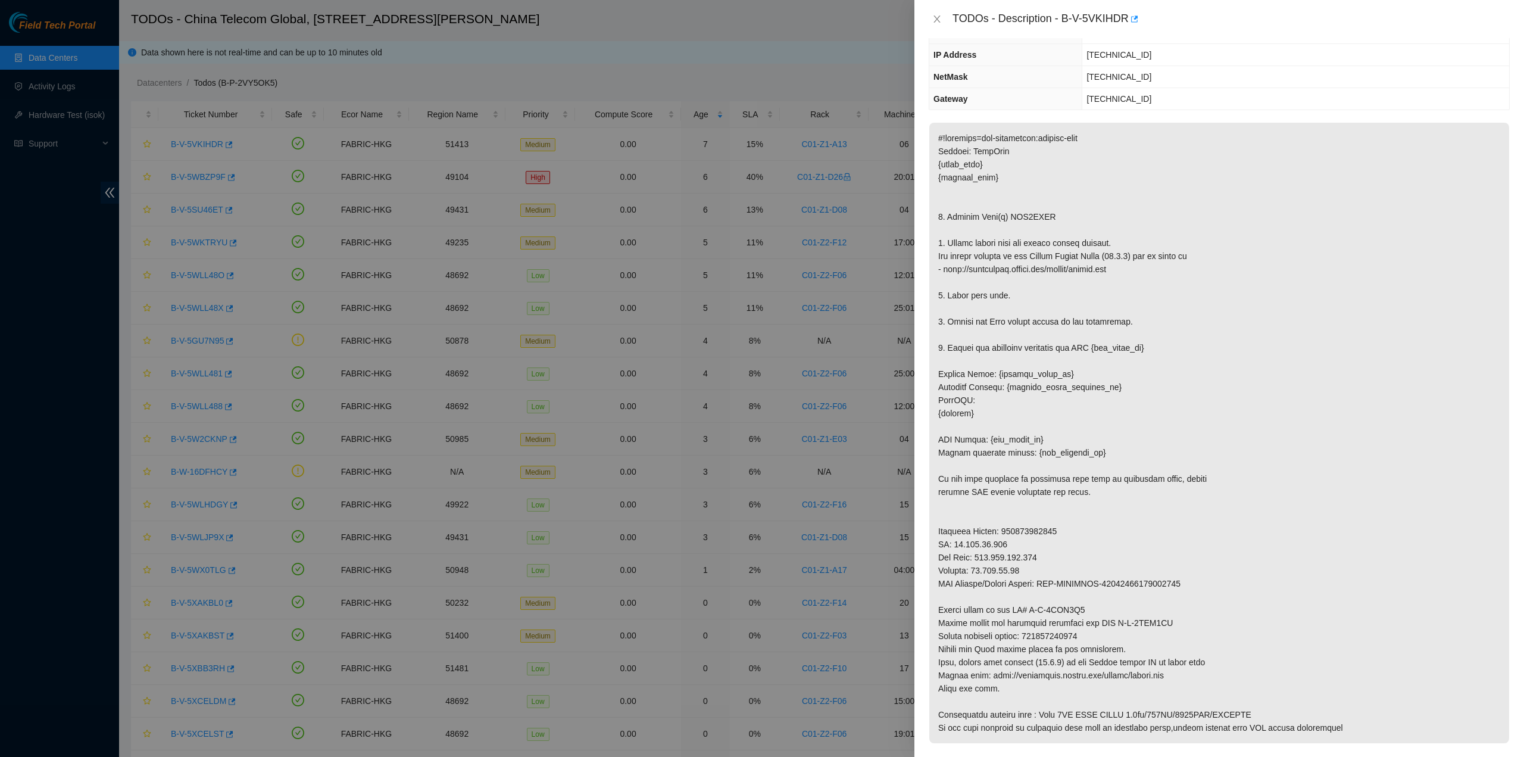
click at [1032, 633] on p at bounding box center [1219, 433] width 580 height 620
drag, startPoint x: 1030, startPoint y: 633, endPoint x: 1093, endPoint y: 629, distance: 63.2
click at [1093, 629] on p at bounding box center [1219, 433] width 580 height 620
copy p "450826218884"
drag, startPoint x: 1033, startPoint y: 688, endPoint x: 1039, endPoint y: 684, distance: 6.9
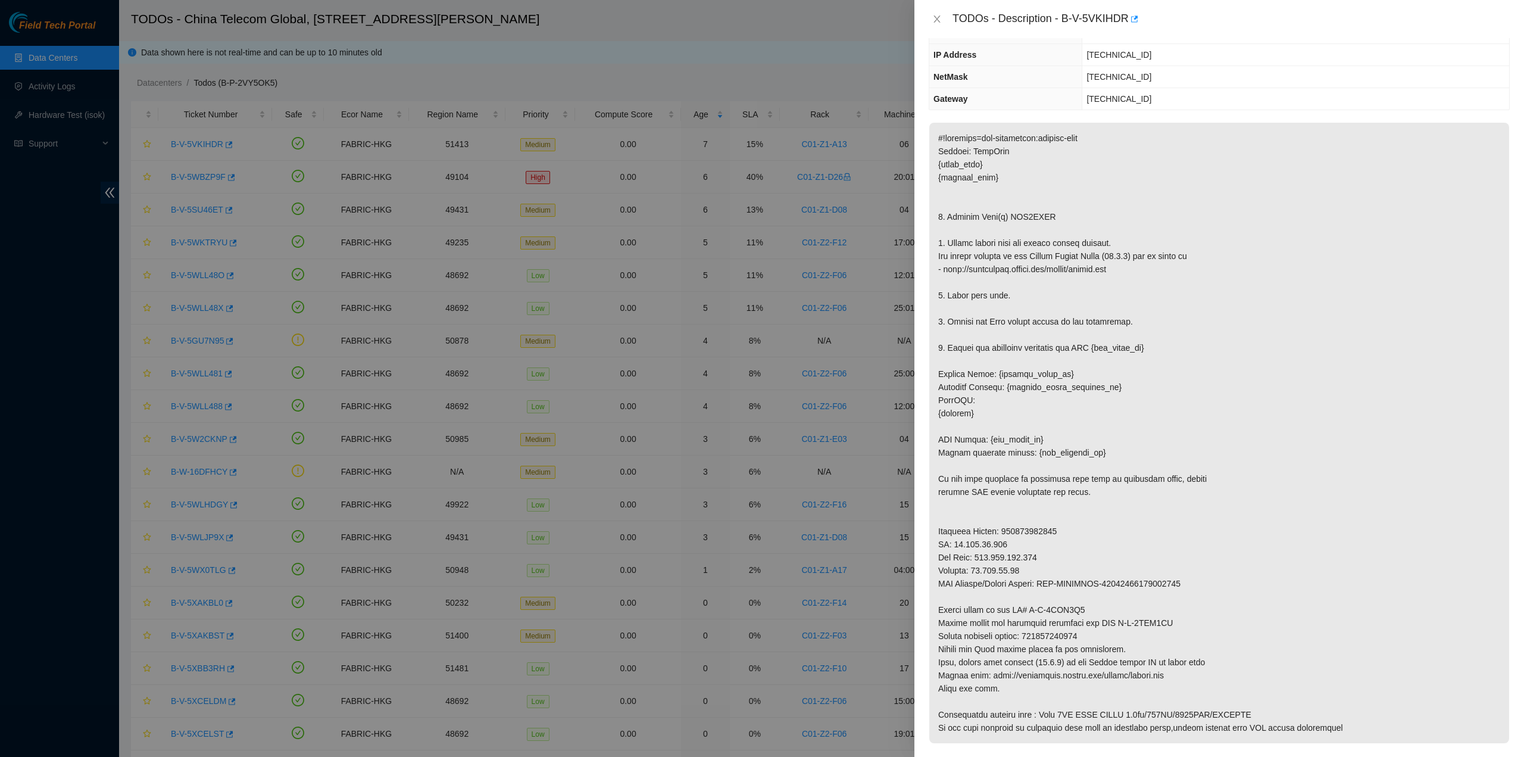
click at [1035, 688] on p at bounding box center [1219, 433] width 580 height 620
drag, startPoint x: 1026, startPoint y: 607, endPoint x: 1078, endPoint y: 602, distance: 52.6
click at [1078, 602] on p at bounding box center [1219, 433] width 580 height 620
copy p "B-V-5VML9M8"
click at [959, 688] on p at bounding box center [1219, 433] width 580 height 620
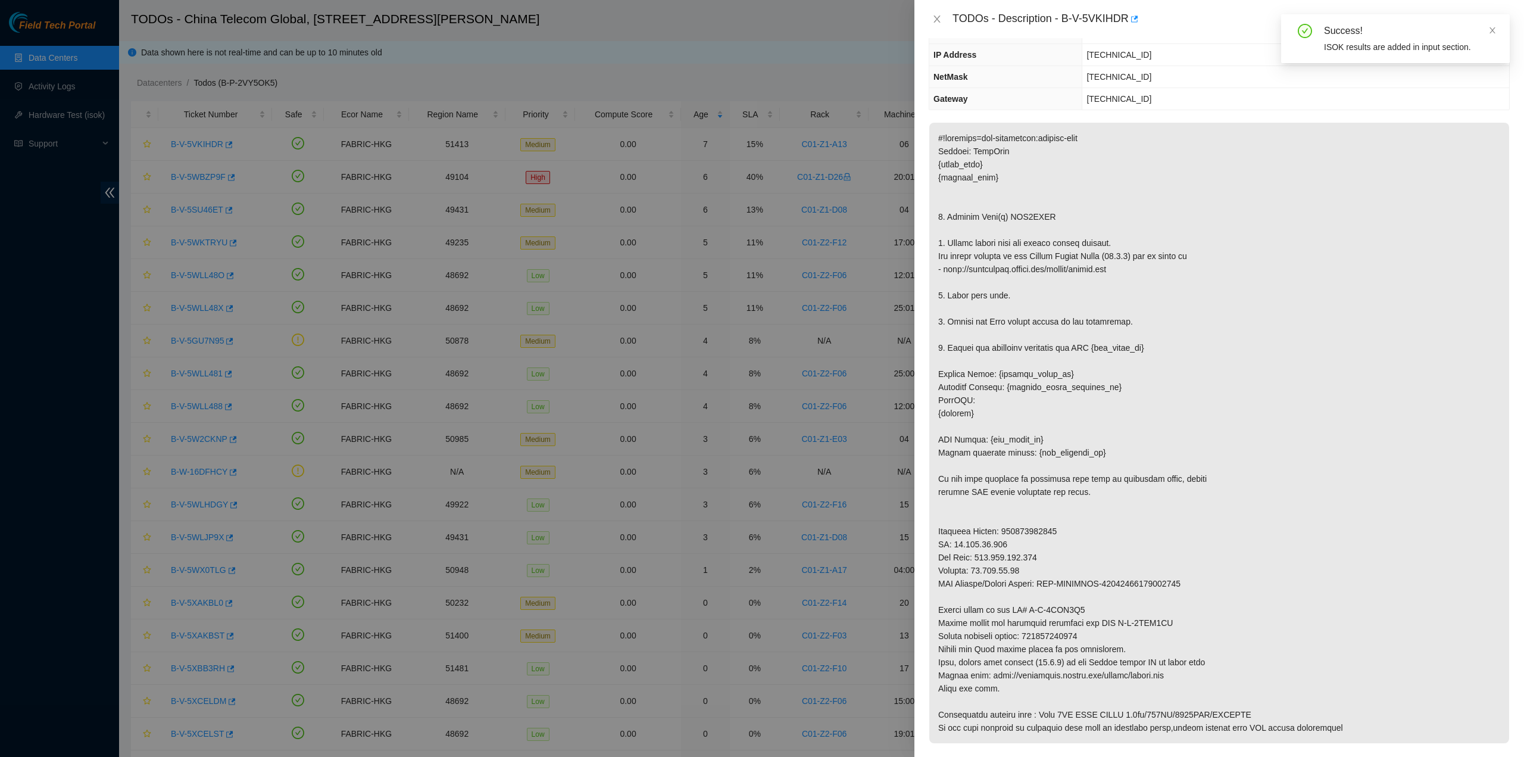
click at [1111, 621] on p at bounding box center [1219, 433] width 580 height 620
drag, startPoint x: 1113, startPoint y: 620, endPoint x: 1170, endPoint y: 622, distance: 57.2
click at [1170, 622] on p at bounding box center [1219, 433] width 580 height 620
copy p "B-V-5VML9MH"
click at [1027, 699] on p at bounding box center [1219, 433] width 580 height 620
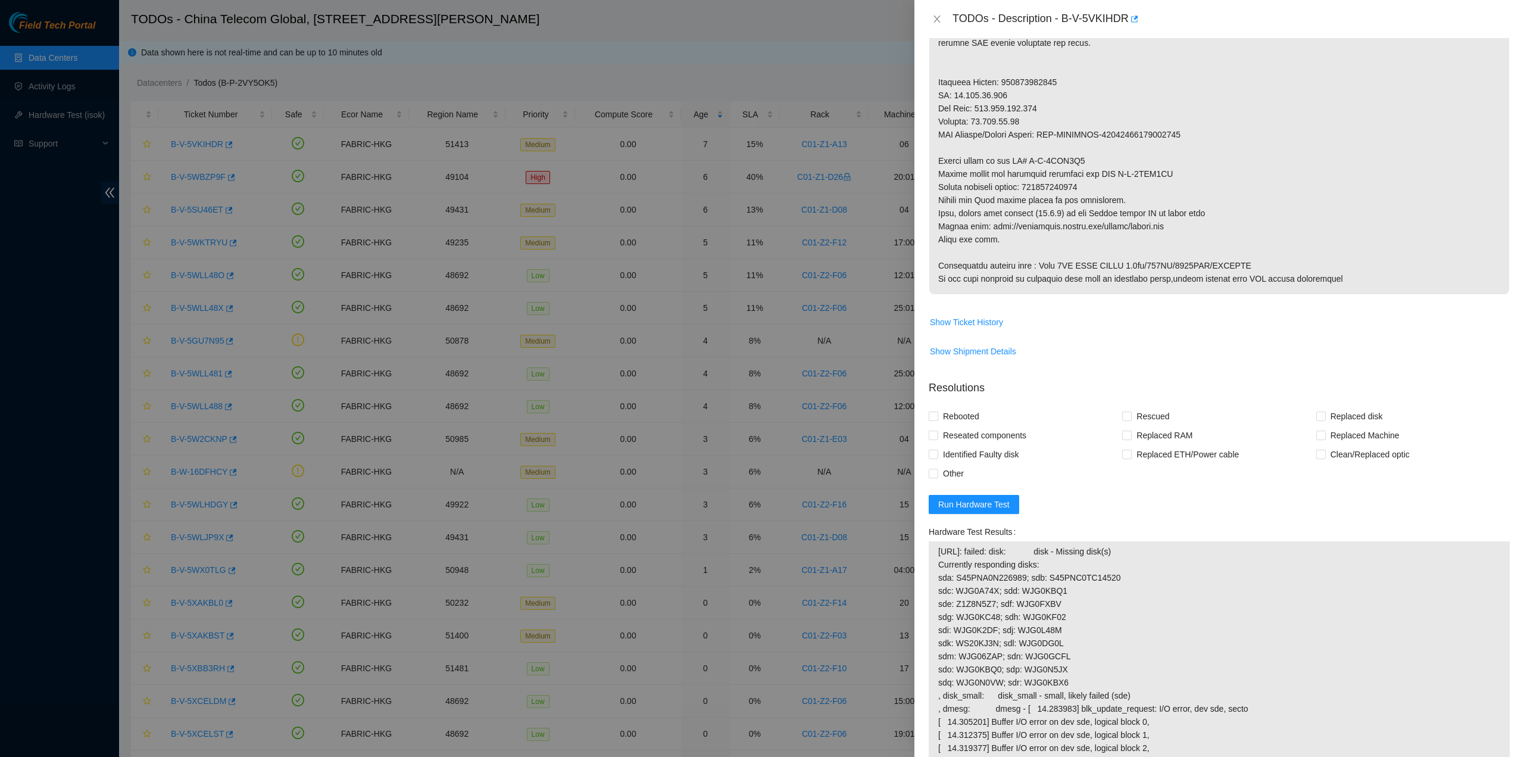
scroll to position [655, 0]
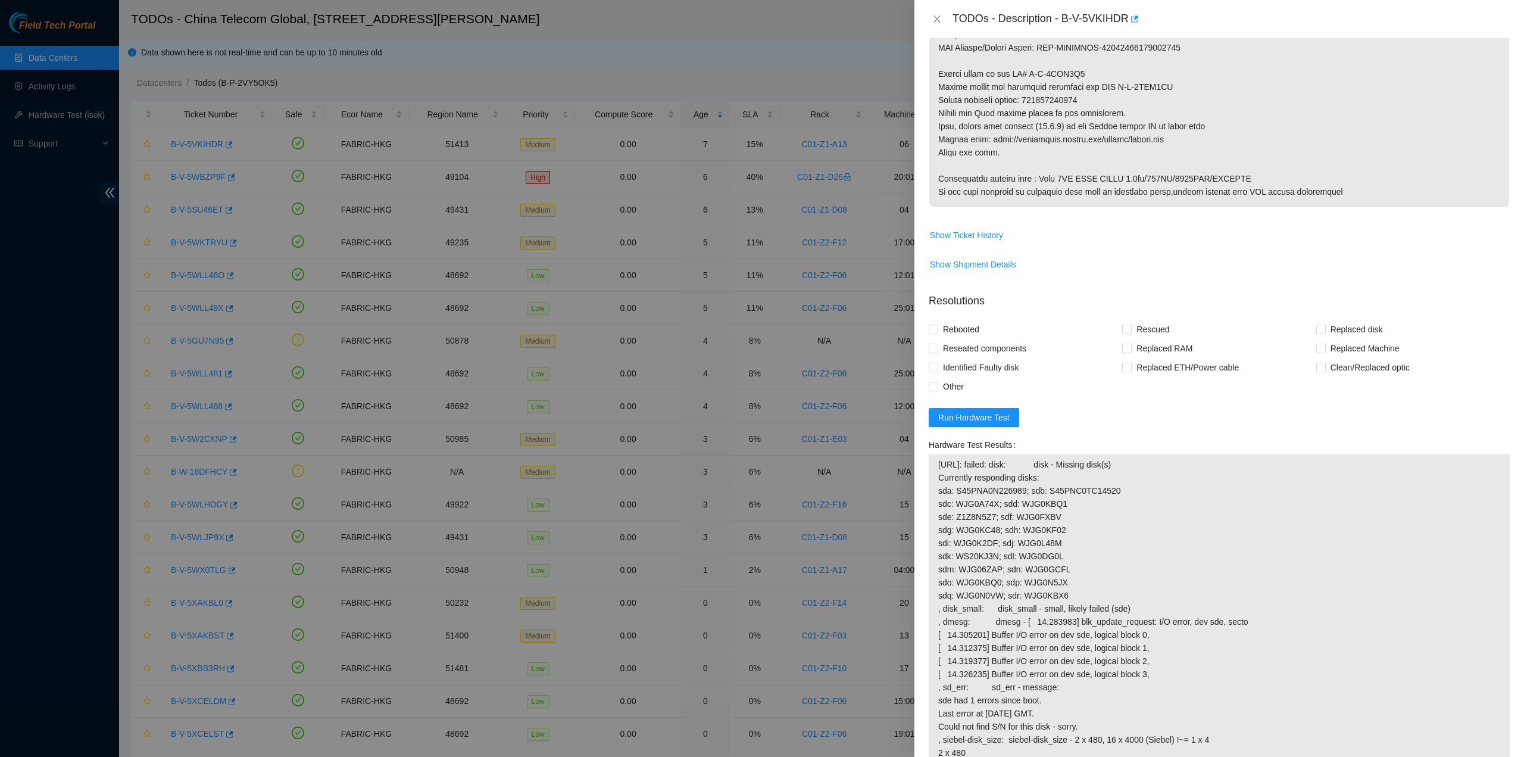
click at [992, 427] on form "Resolutions Rebooted Rescued Replaced disk Reseated components Replaced RAM Rep…" at bounding box center [1219, 620] width 581 height 675
click at [989, 421] on span "Run Hardware Test" at bounding box center [973, 417] width 71 height 13
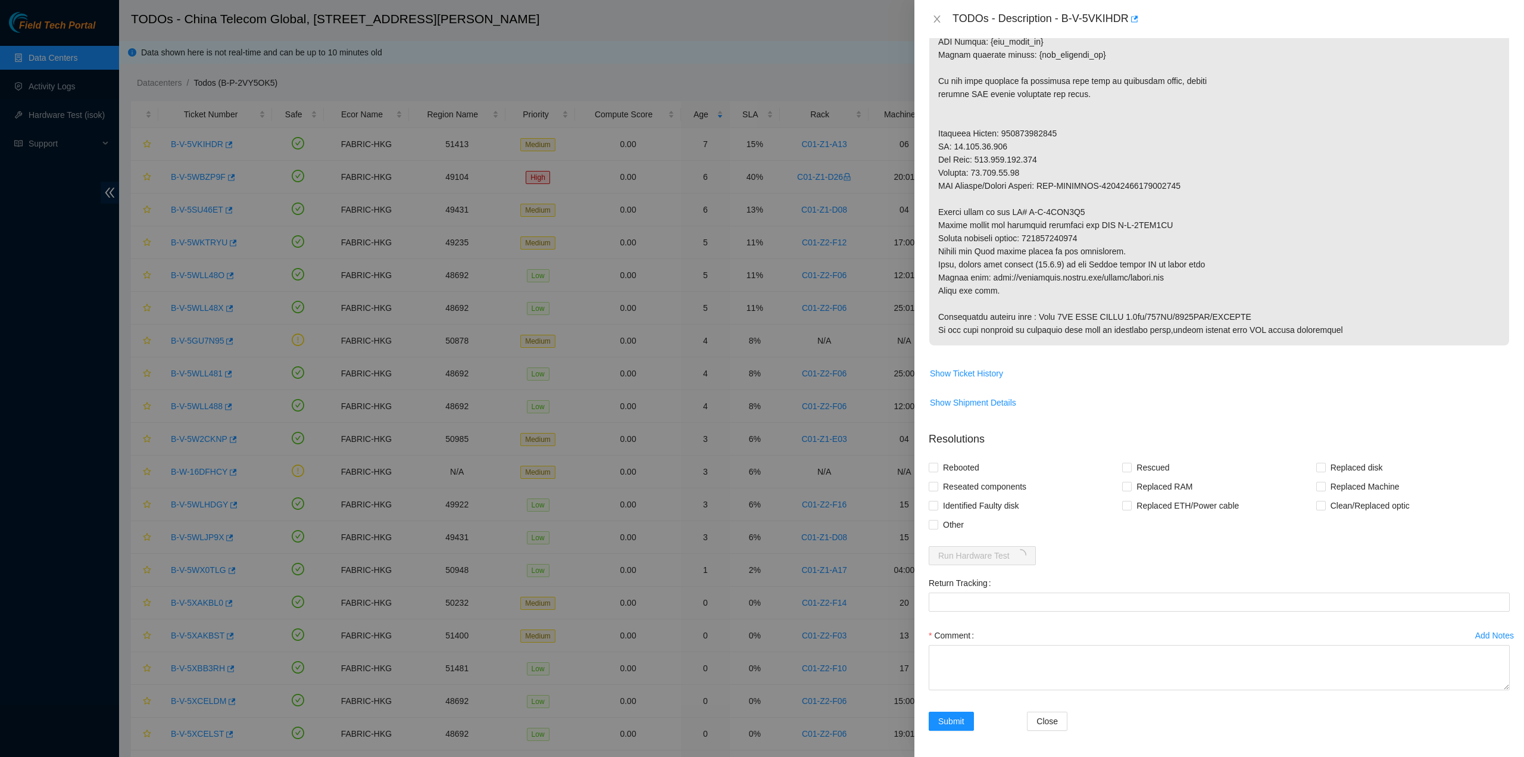
drag, startPoint x: 1342, startPoint y: 225, endPoint x: 1325, endPoint y: 242, distance: 24.0
click at [1339, 224] on p at bounding box center [1219, 35] width 580 height 620
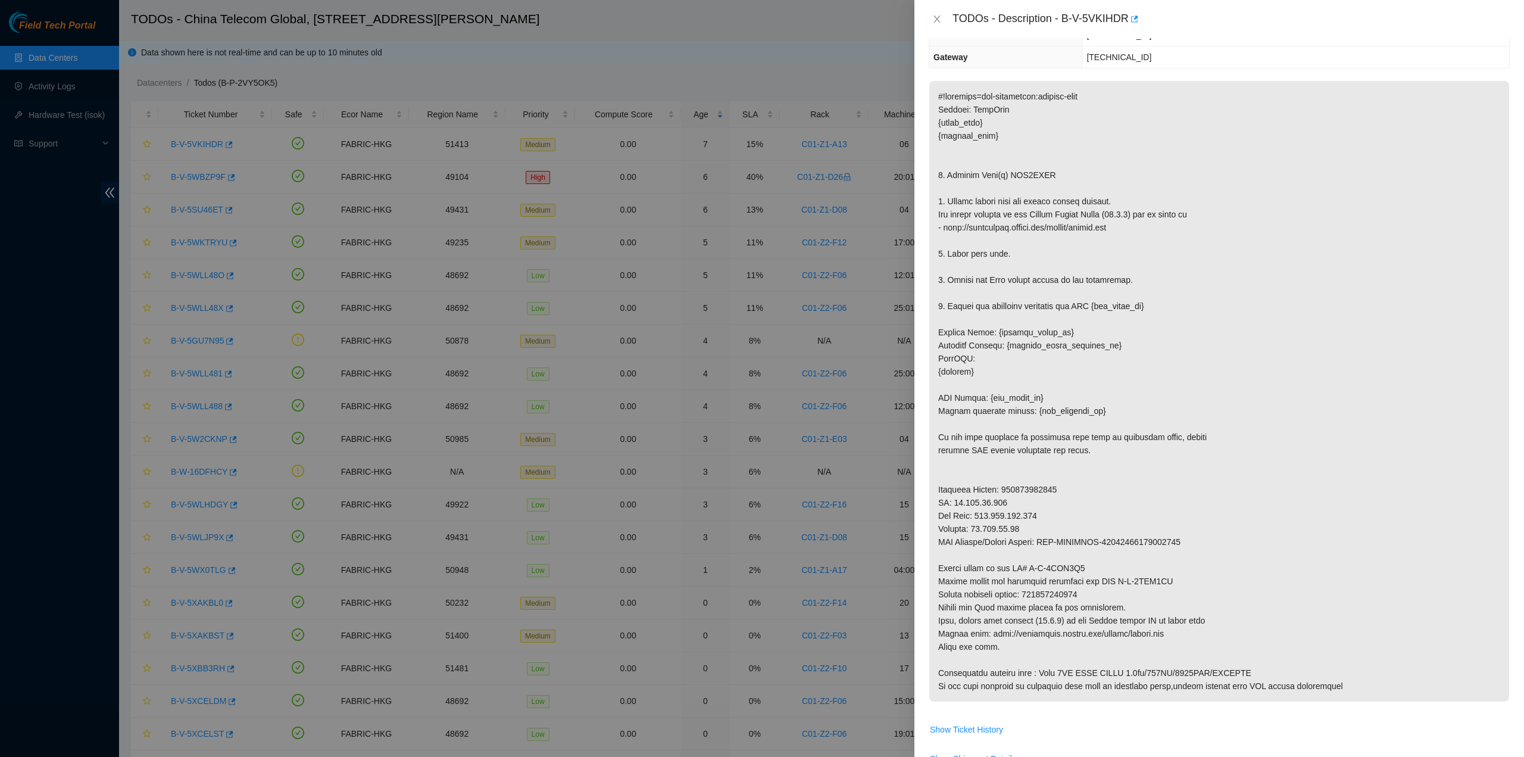
scroll to position [0, 0]
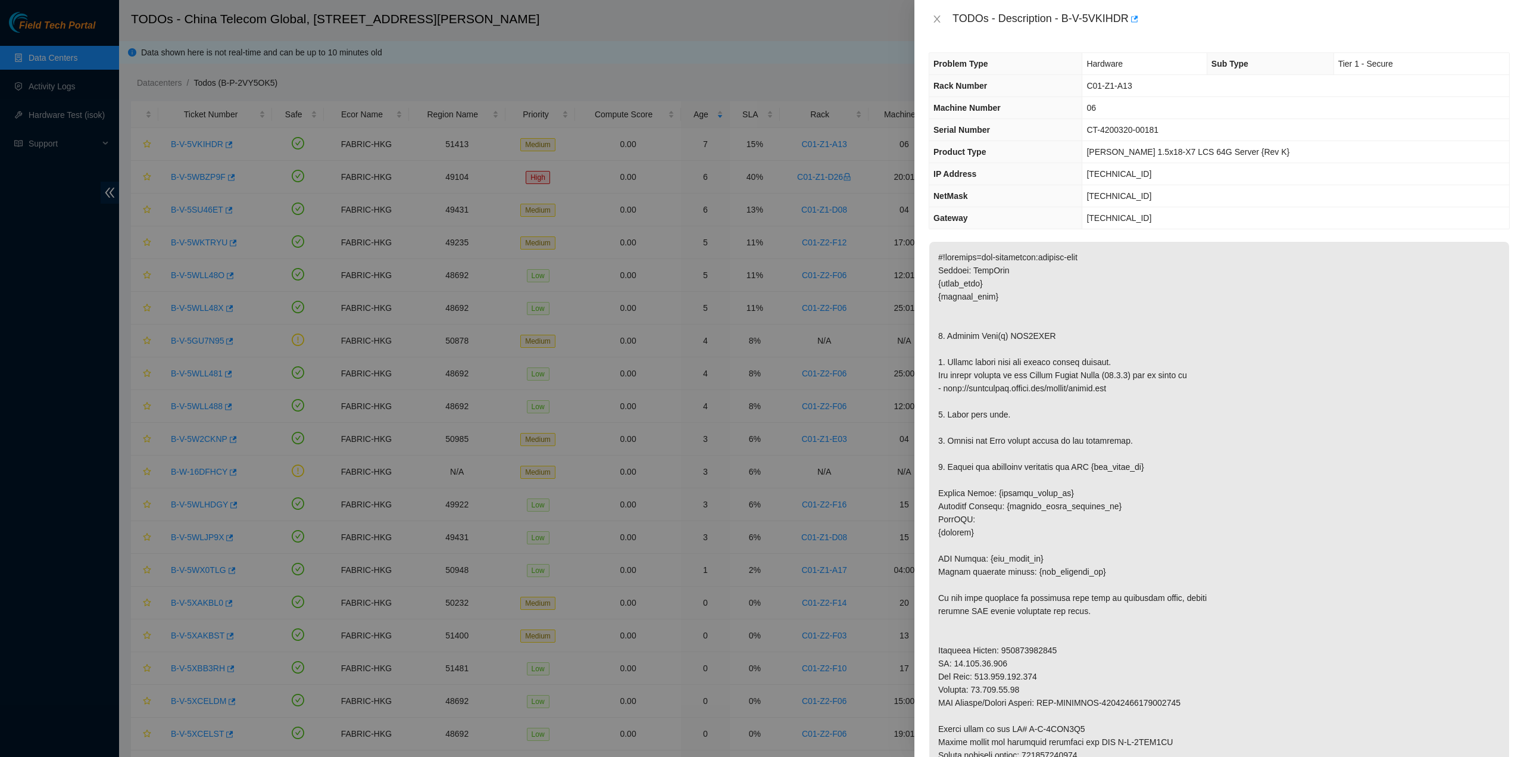
click at [1280, 522] on p at bounding box center [1219, 552] width 580 height 620
drag, startPoint x: 858, startPoint y: 757, endPoint x: 861, endPoint y: 766, distance: 9.4
click at [861, 756] on html "Field Tech Portal Data Centers Activity Logs Hardware Test (isok) Support TODOs…" at bounding box center [762, 378] width 1524 height 757
click at [1031, 716] on p at bounding box center [1219, 552] width 580 height 620
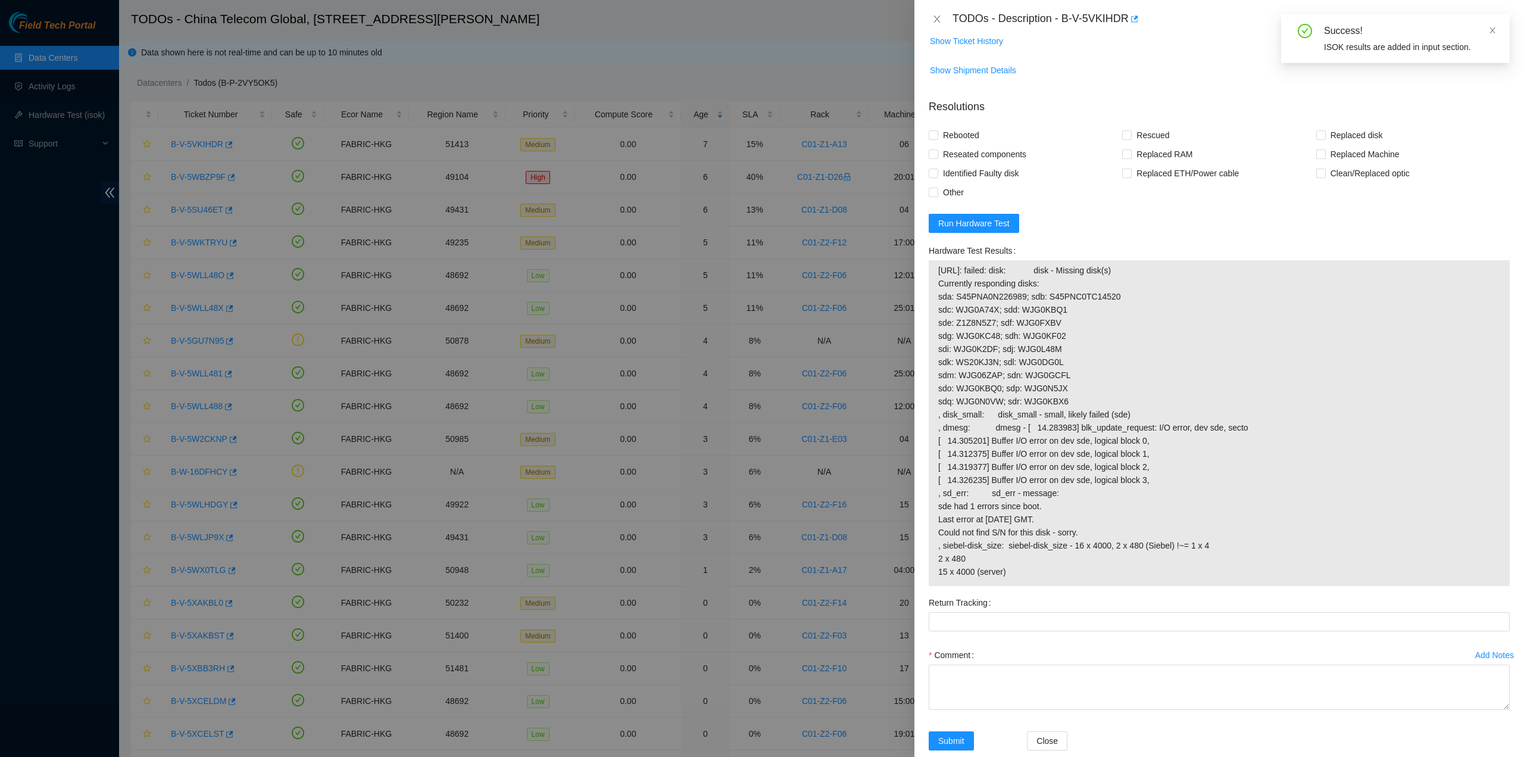
scroll to position [869, 0]
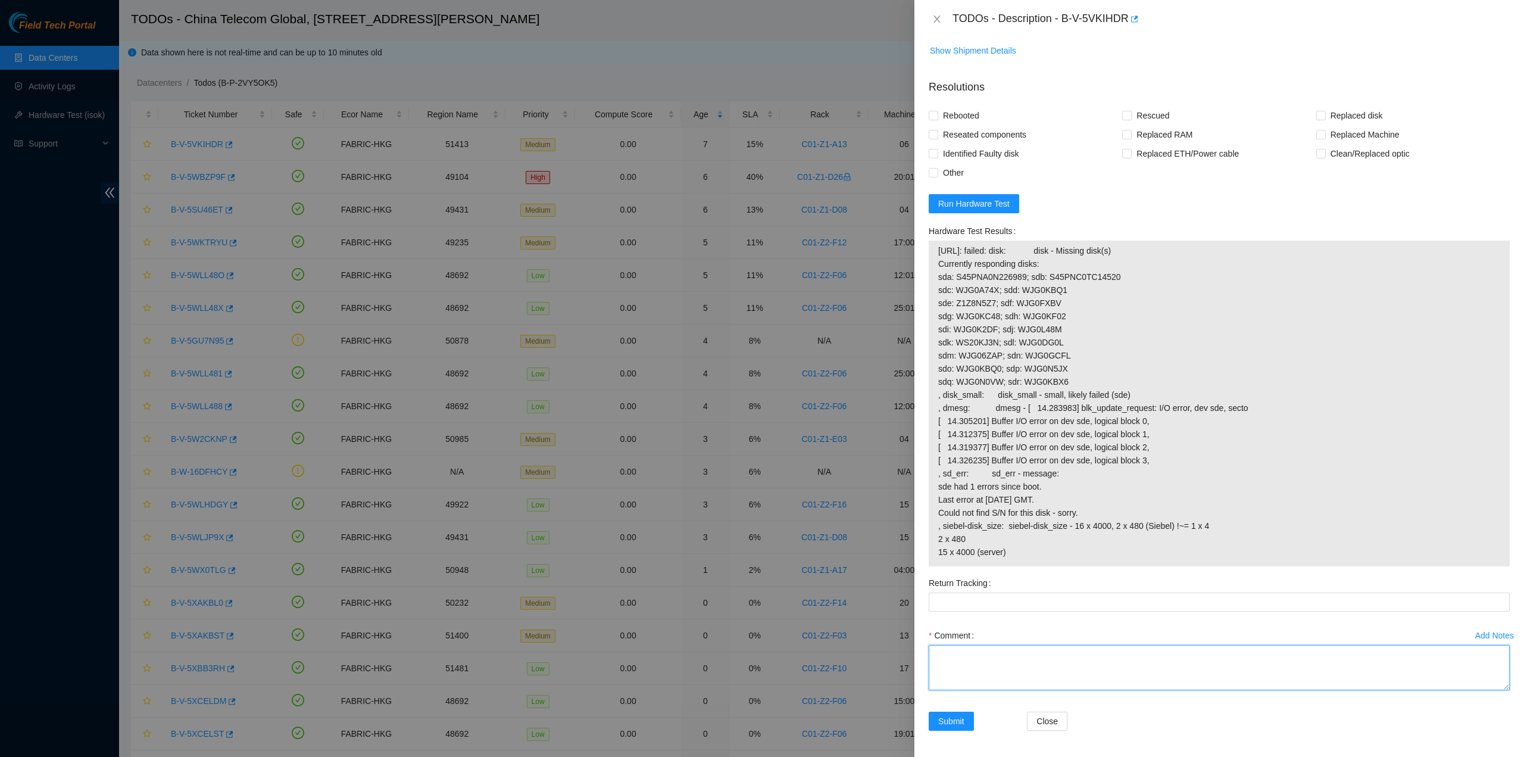
click at [985, 676] on textarea "Comment" at bounding box center [1219, 667] width 581 height 45
paste textarea "New Disk Serial - Z1Z8N5Z7"
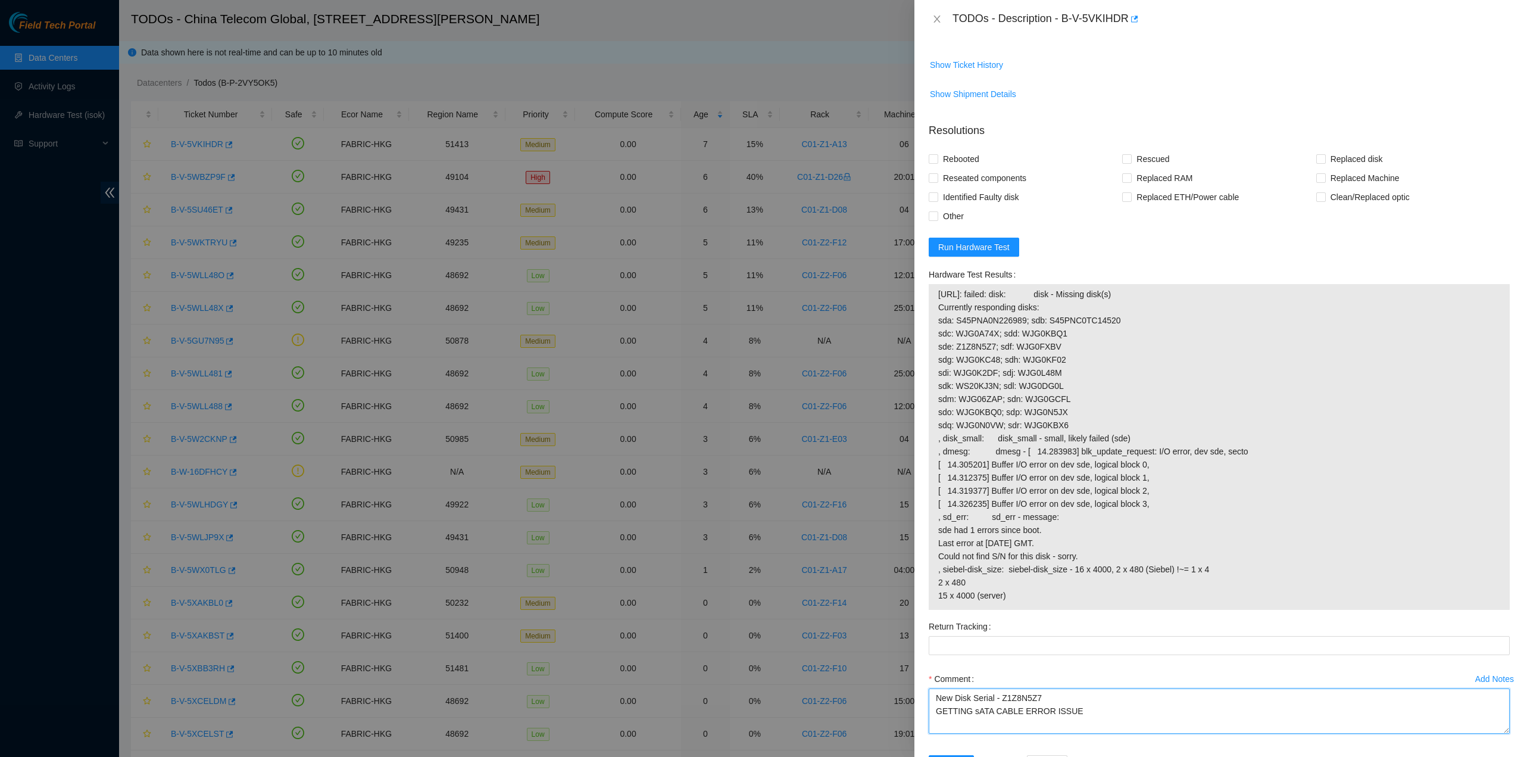
scroll to position [630, 0]
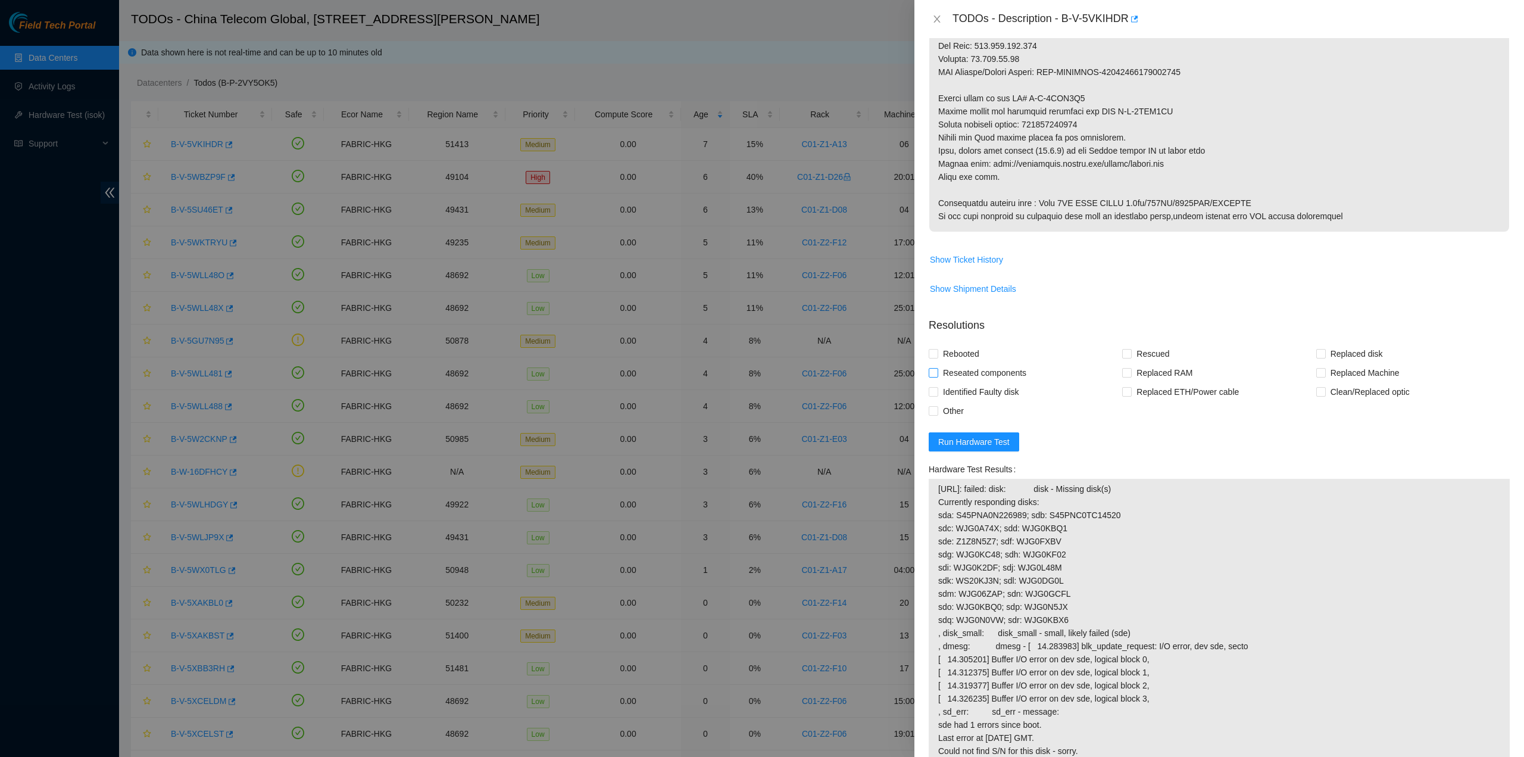
type textarea "New Disk Serial - Z1Z8N5Z7 GETTING sATA CABLE ERROR ISSUE"
drag, startPoint x: 962, startPoint y: 368, endPoint x: 956, endPoint y: 353, distance: 16.0
click at [962, 367] on span "Reseated components" at bounding box center [984, 372] width 93 height 19
click at [937, 368] on input "Reseated components" at bounding box center [933, 372] width 8 height 8
checkbox input "true"
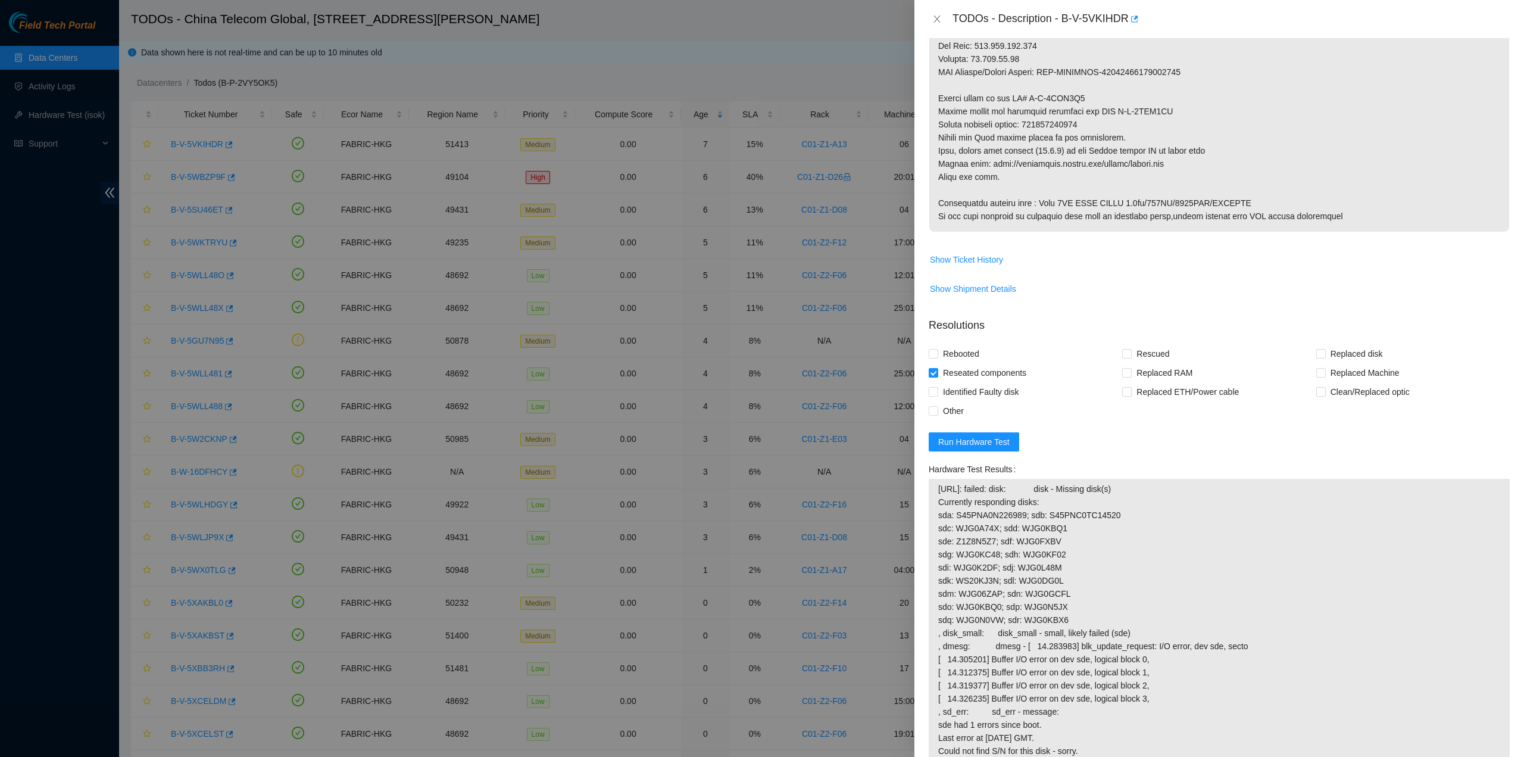
drag, startPoint x: 956, startPoint y: 353, endPoint x: 1017, endPoint y: 354, distance: 60.7
click at [955, 353] on span "Rebooted" at bounding box center [961, 353] width 46 height 19
click at [937, 353] on input "Rebooted" at bounding box center [933, 353] width 8 height 8
checkbox input "true"
click at [1132, 355] on span "Rescued" at bounding box center [1153, 353] width 42 height 19
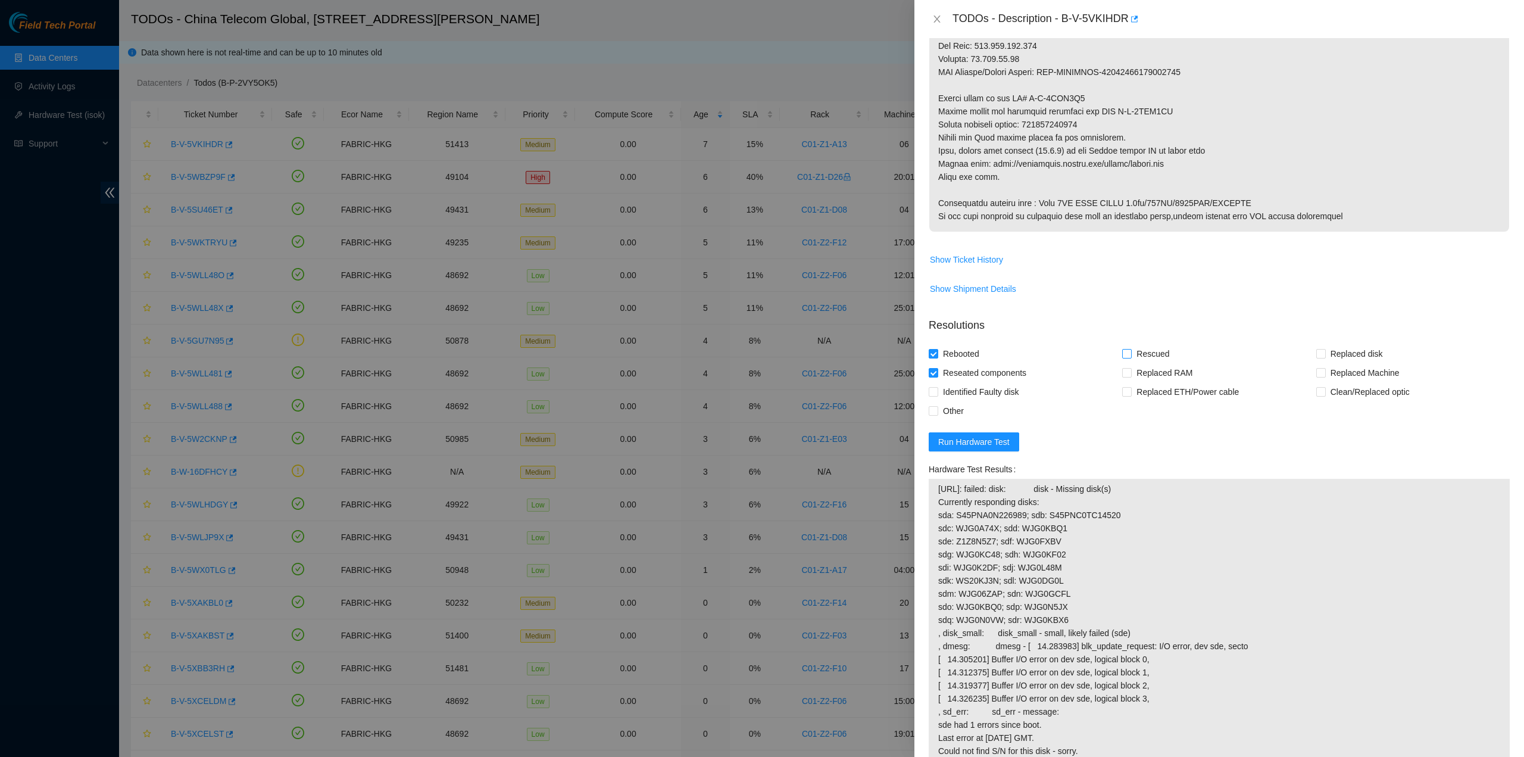
click at [1129, 355] on input "Rescued" at bounding box center [1126, 353] width 8 height 8
checkbox input "true"
click at [1316, 355] on input "Replaced disk" at bounding box center [1320, 353] width 8 height 8
click at [1329, 355] on span "Replaced disk" at bounding box center [1357, 353] width 62 height 19
click at [1325, 355] on input "Replaced disk" at bounding box center [1320, 353] width 8 height 8
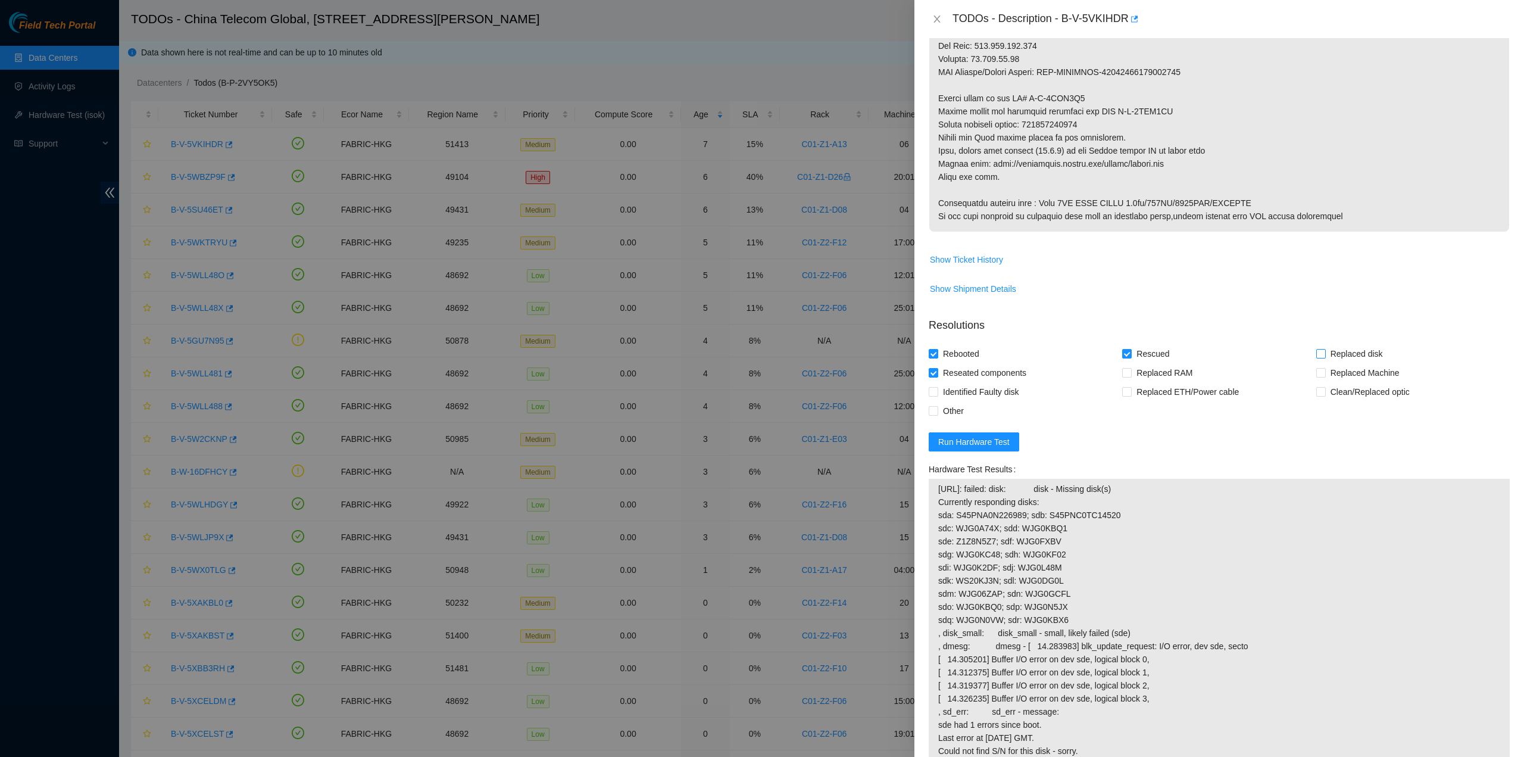
click at [1329, 353] on span "Replaced disk" at bounding box center [1357, 353] width 62 height 19
click at [1325, 353] on input "Replaced disk" at bounding box center [1320, 353] width 8 height 8
checkbox input "true"
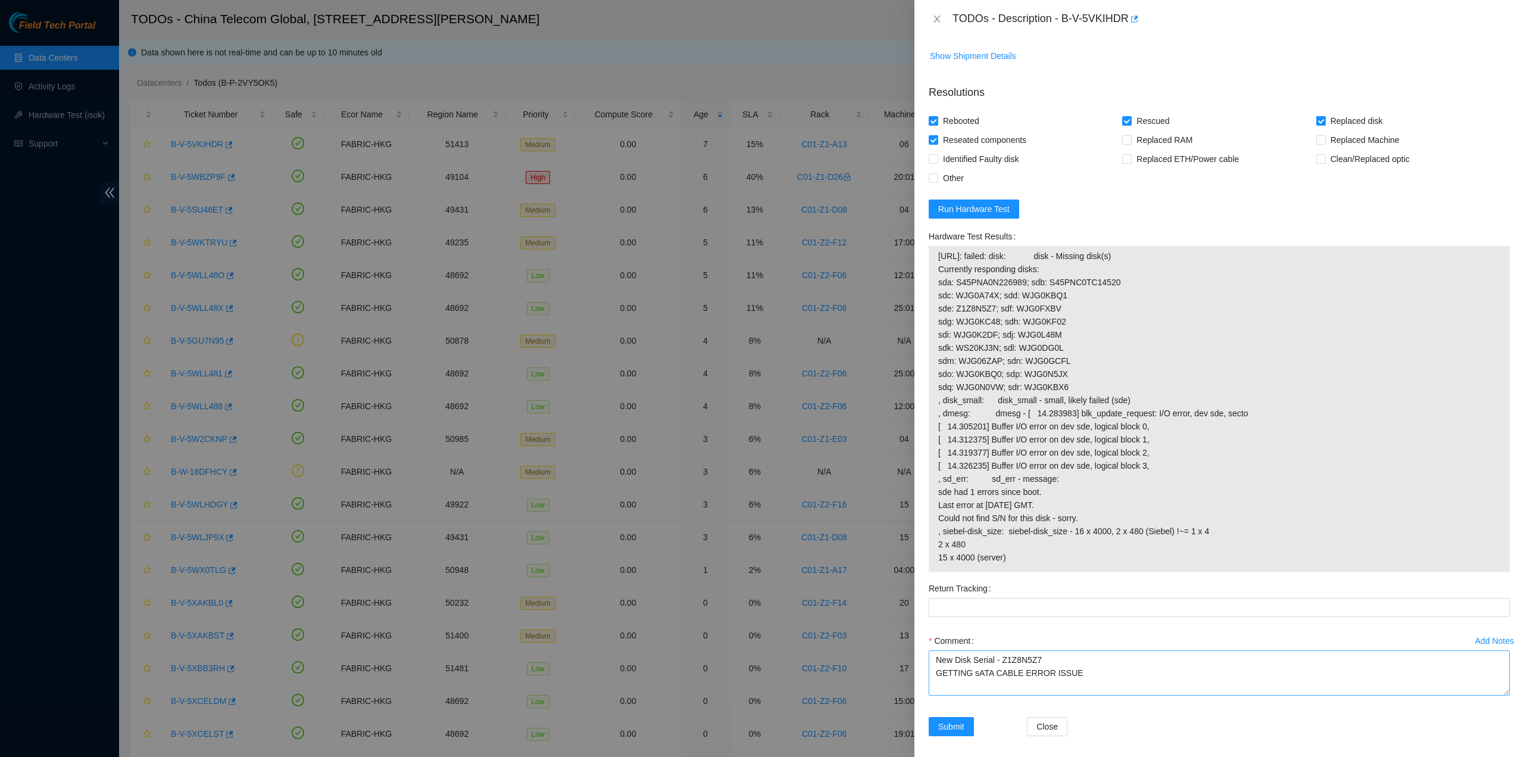
scroll to position [869, 0]
click at [1091, 667] on textarea "New Disk Serial - Z1Z8N5Z7 GETTING sATA CABLE ERROR ISSUE" at bounding box center [1219, 667] width 581 height 45
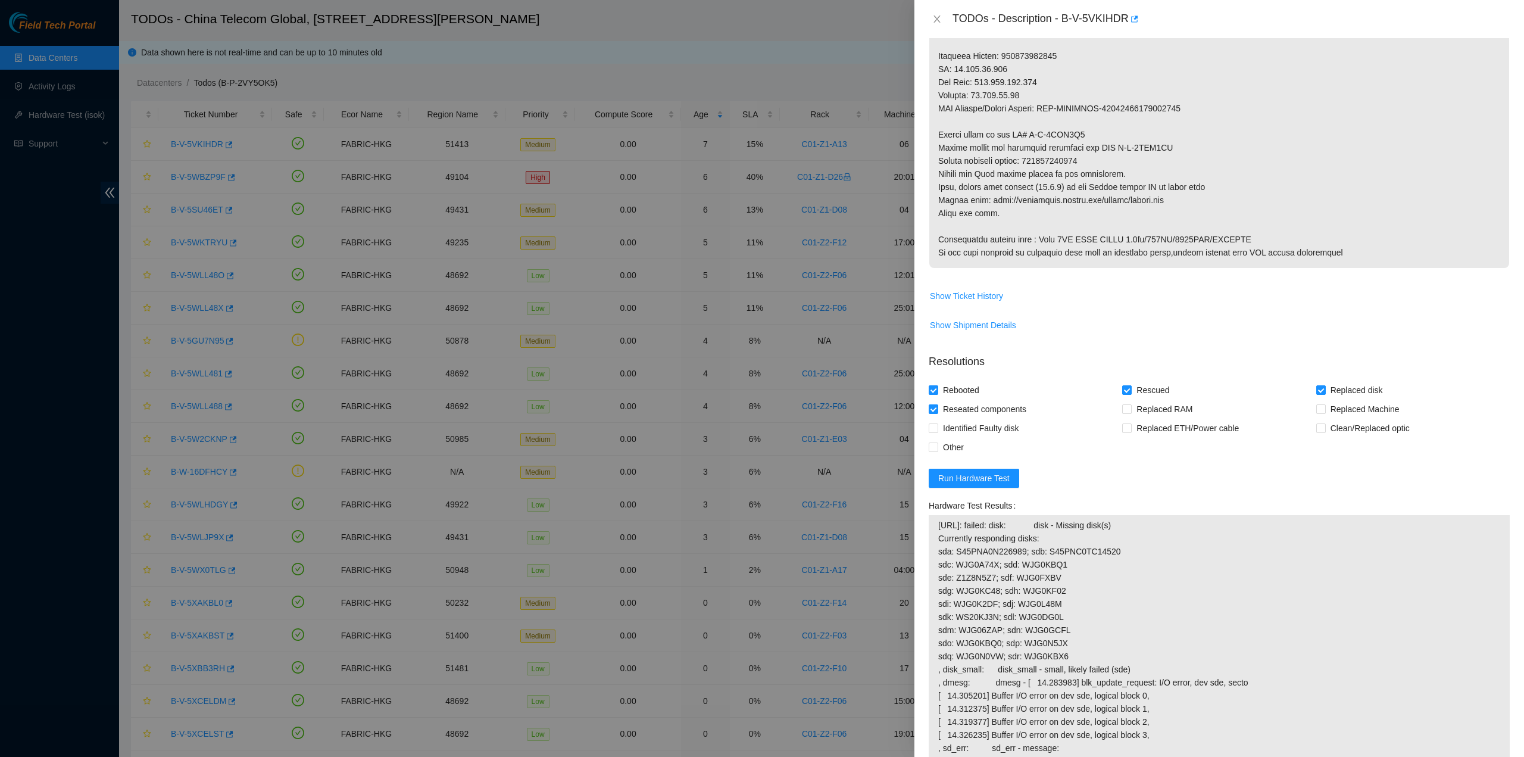
scroll to position [571, 0]
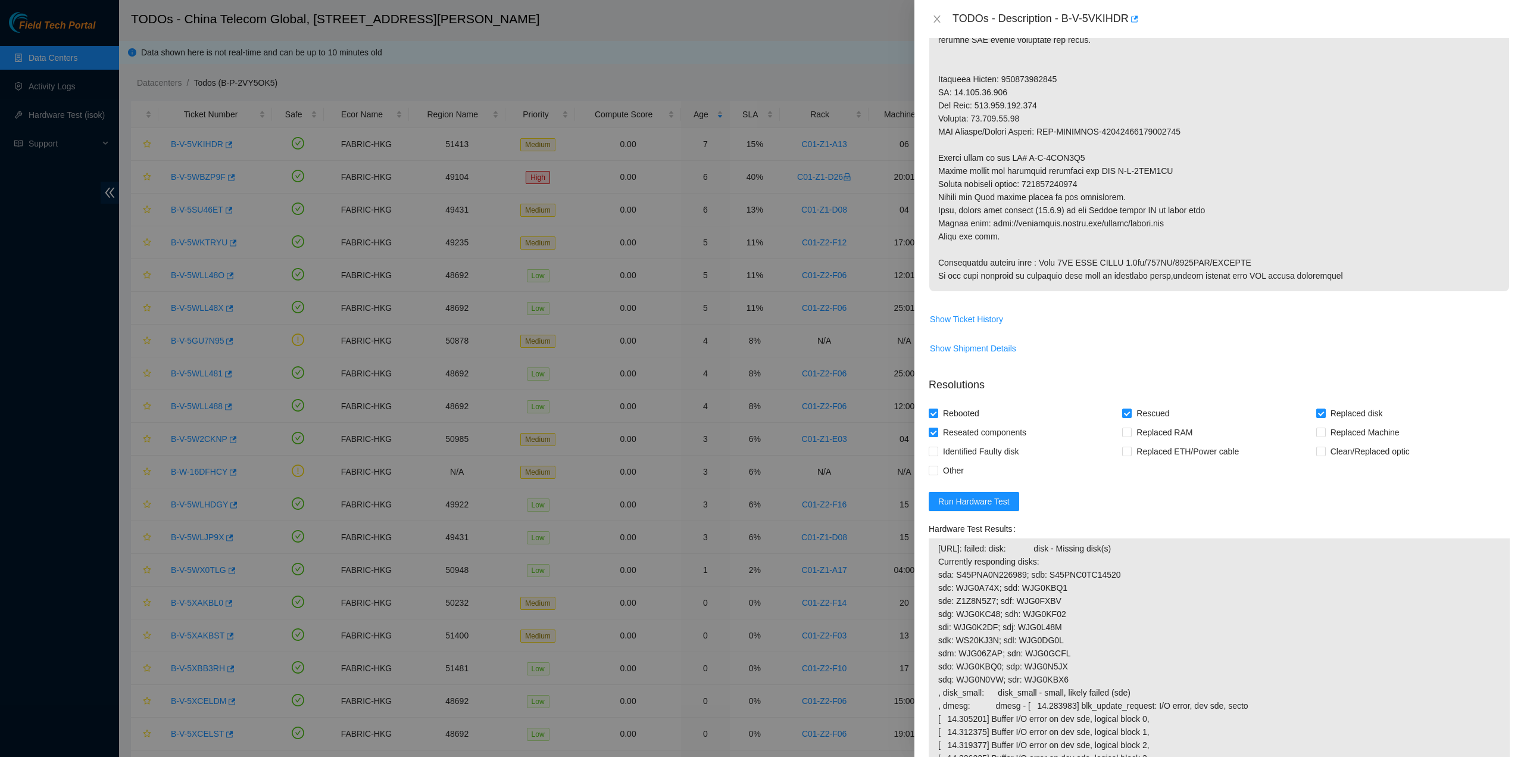
type textarea "New Disk Serial - Z1Z8N5Z7 GETTING sATA CABLE ERROR ISSUE reseated but still sa…"
drag, startPoint x: 1029, startPoint y: 182, endPoint x: 1089, endPoint y: 191, distance: 60.9
copy p "450826218884"
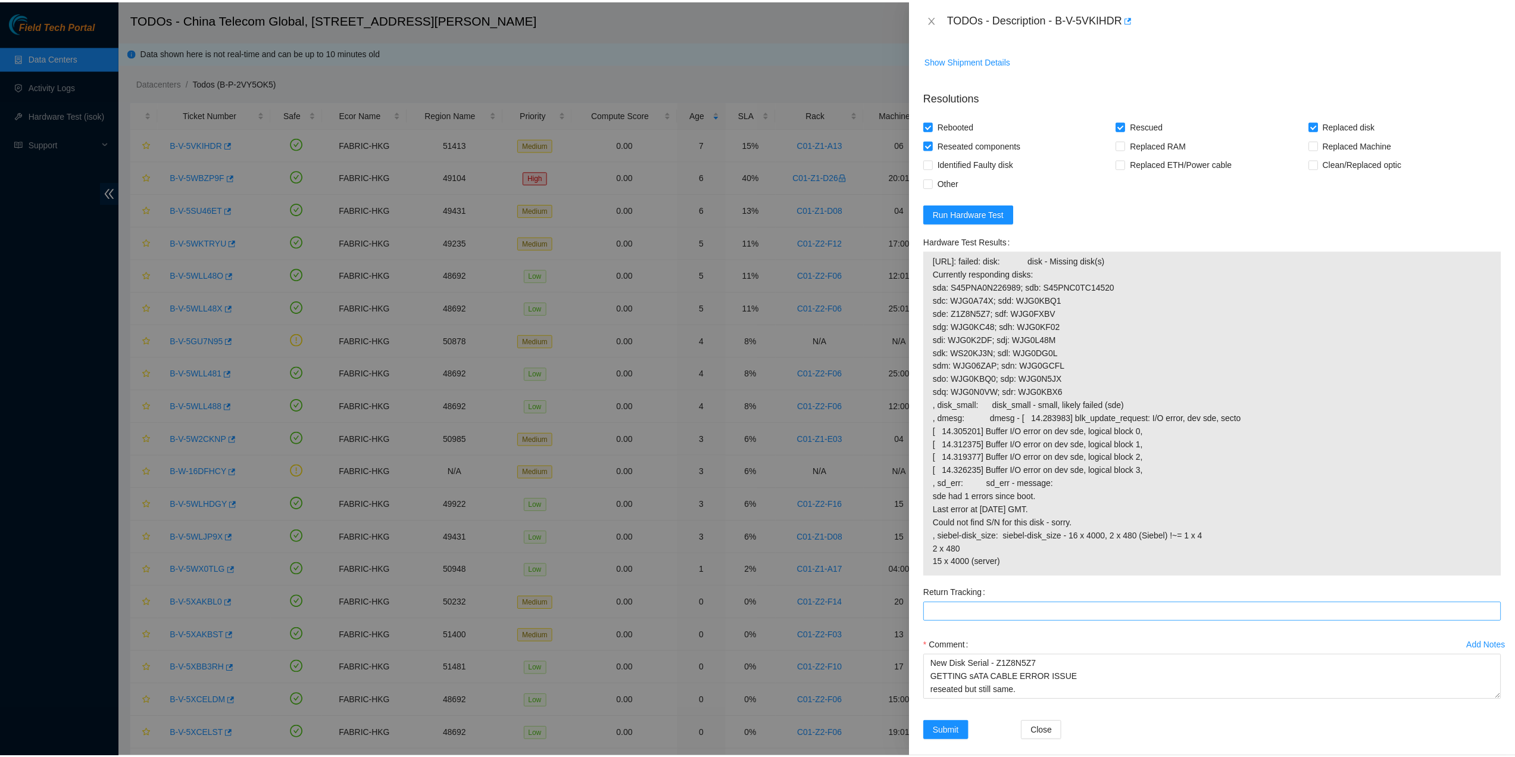
scroll to position [869, 0]
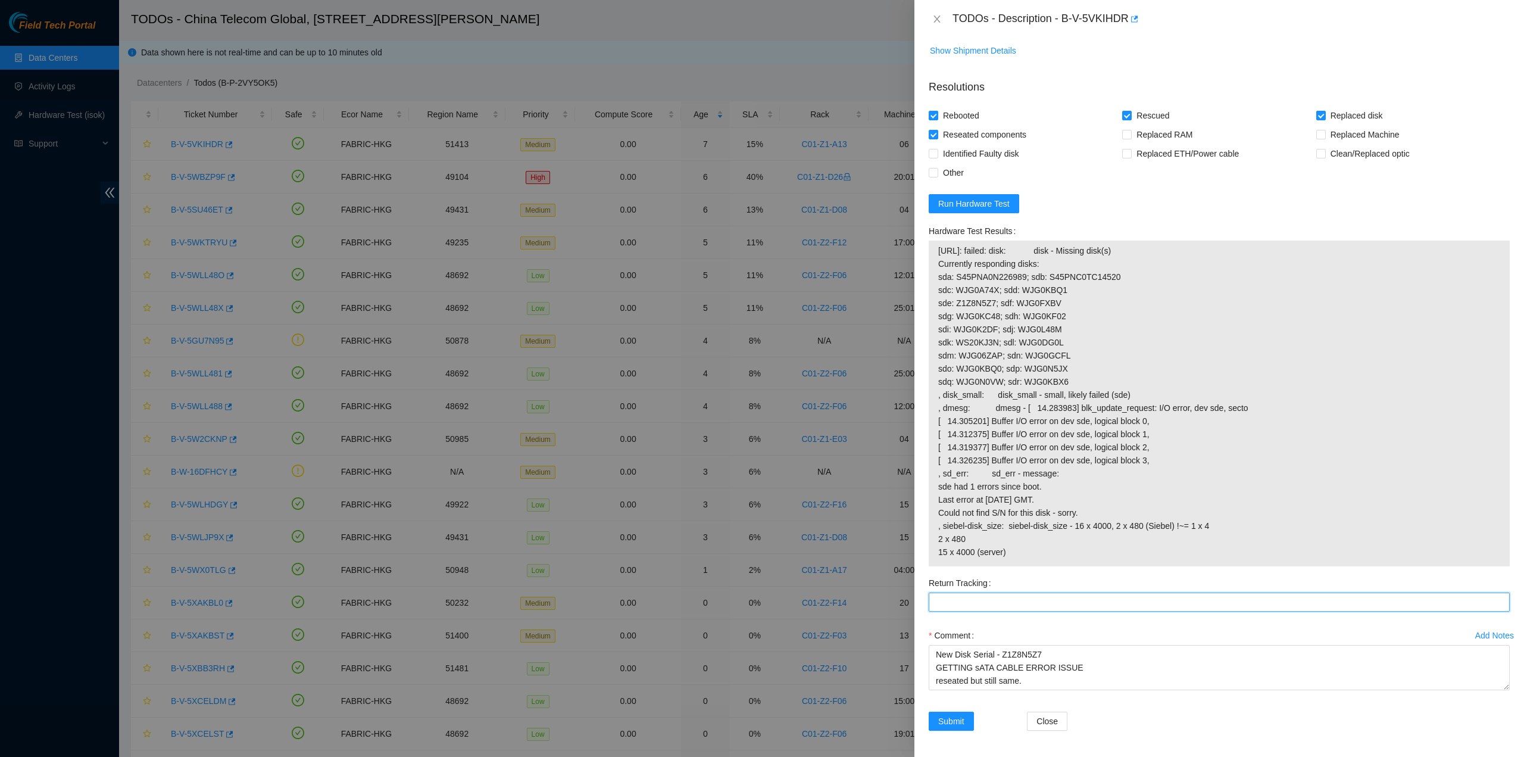
click at [954, 605] on Tracking "Return Tracking" at bounding box center [1219, 601] width 581 height 19
paste Tracking "450826218884"
type Tracking "450826218884"
click at [1393, 424] on span "[URL]: failed: disk: disk - Missing disk(s) Currently responding disks: sda: S4…" at bounding box center [1219, 401] width 562 height 314
click at [966, 723] on button "Submit" at bounding box center [951, 720] width 45 height 19
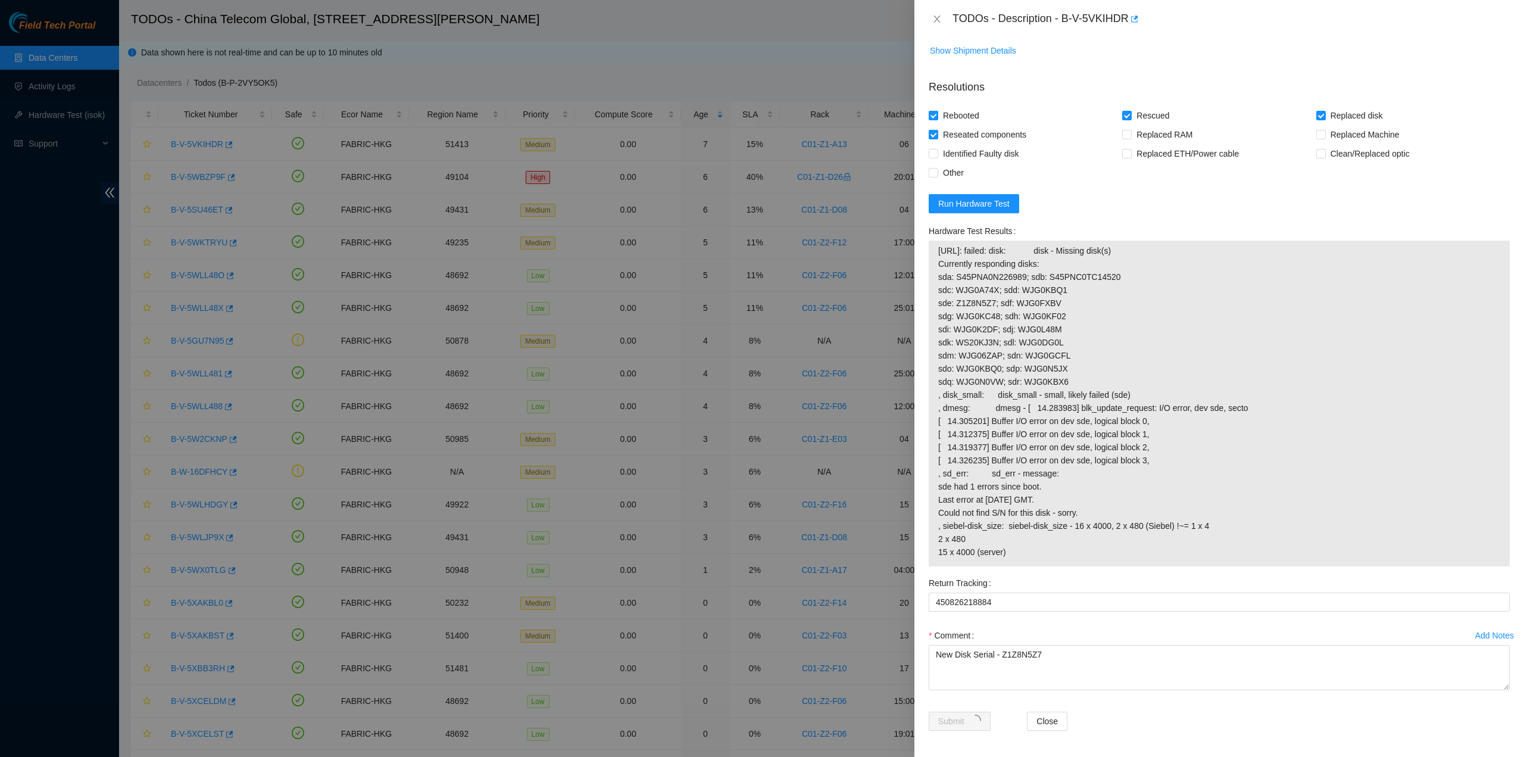
scroll to position [0, 0]
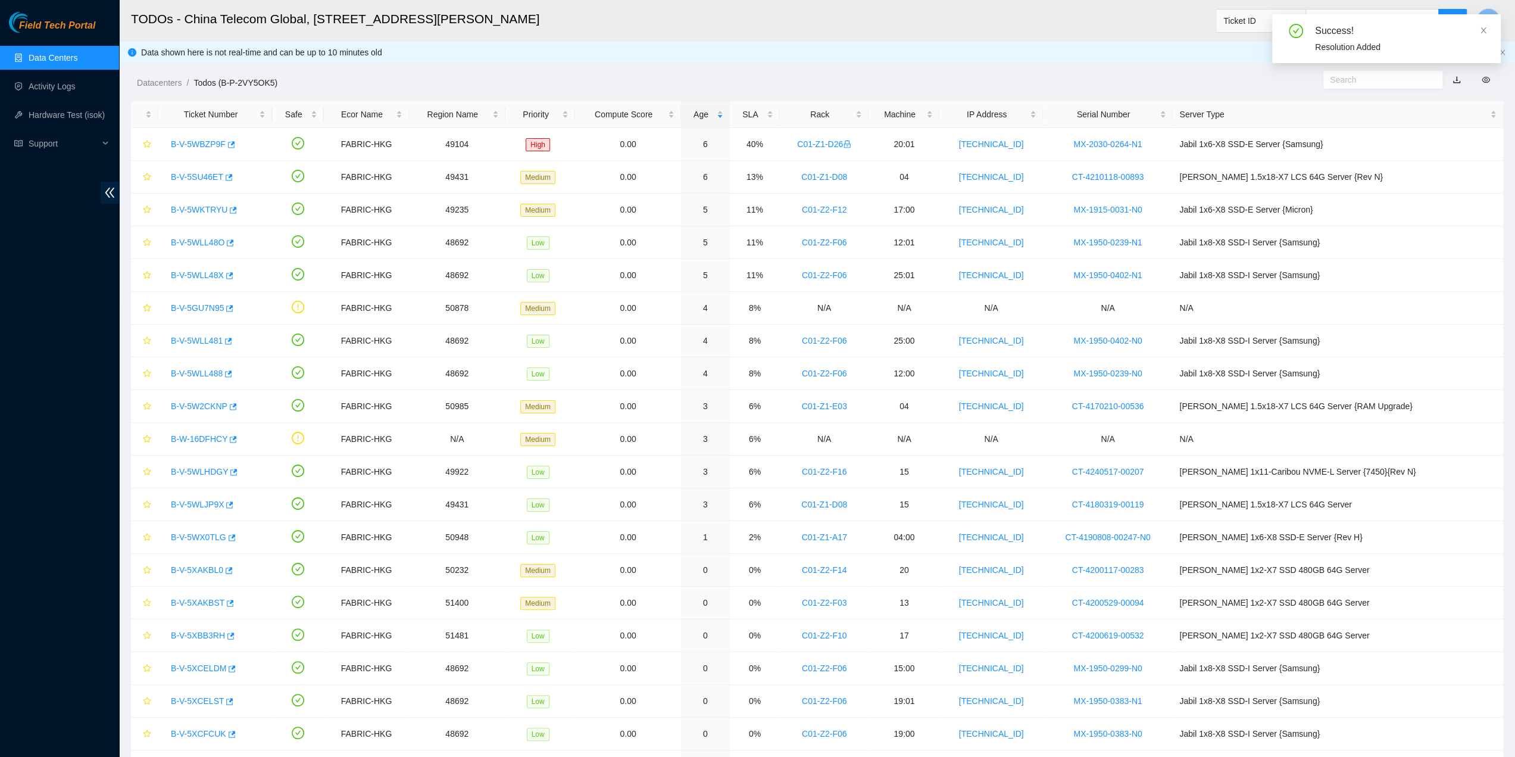
click at [64, 98] on ul "Data Centers Activity Logs Hardware Test (isok) Support" at bounding box center [59, 100] width 119 height 114
click at [63, 91] on link "Activity Logs" at bounding box center [52, 87] width 47 height 10
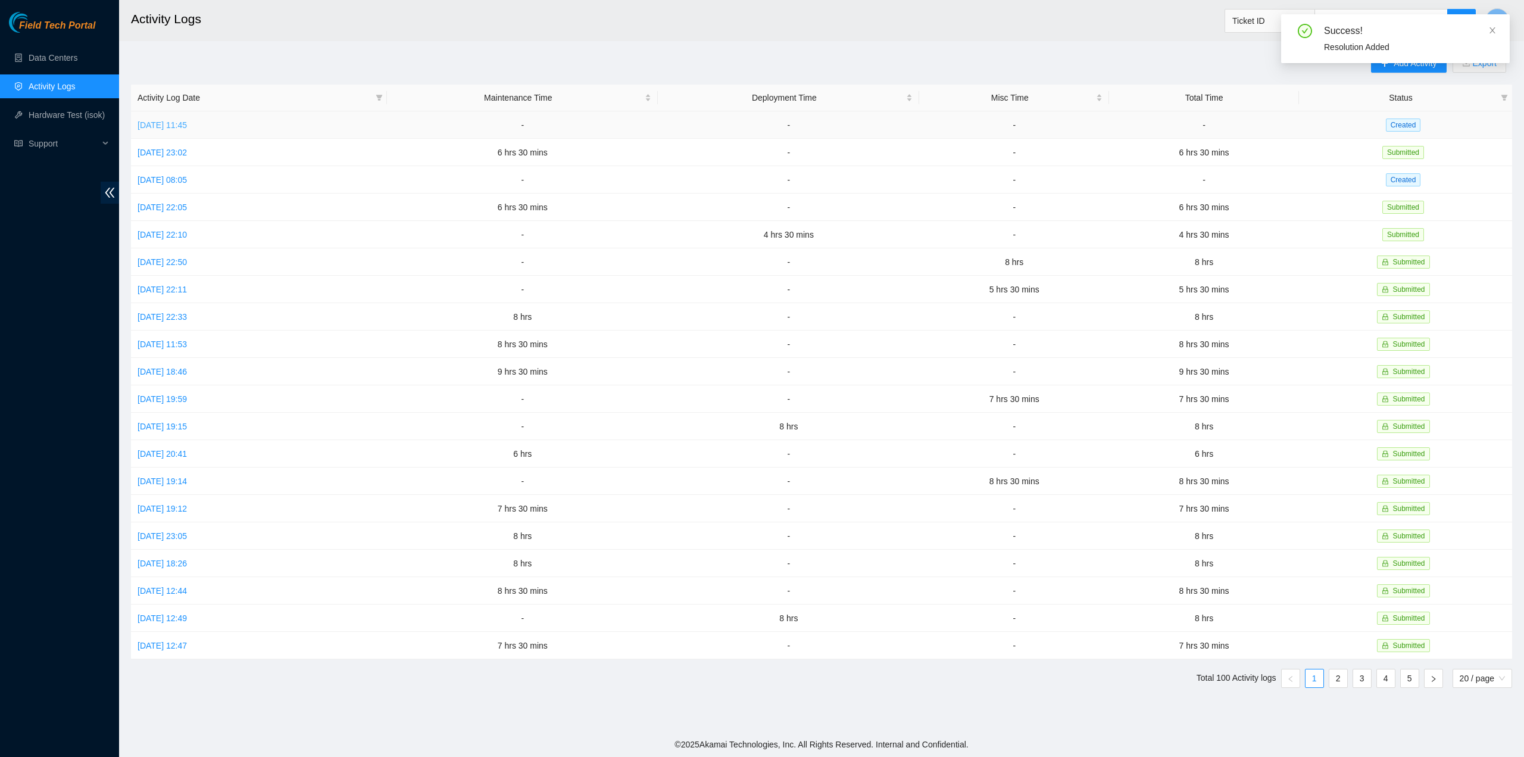
click at [175, 127] on link "[DATE] 11:45" at bounding box center [162, 125] width 49 height 10
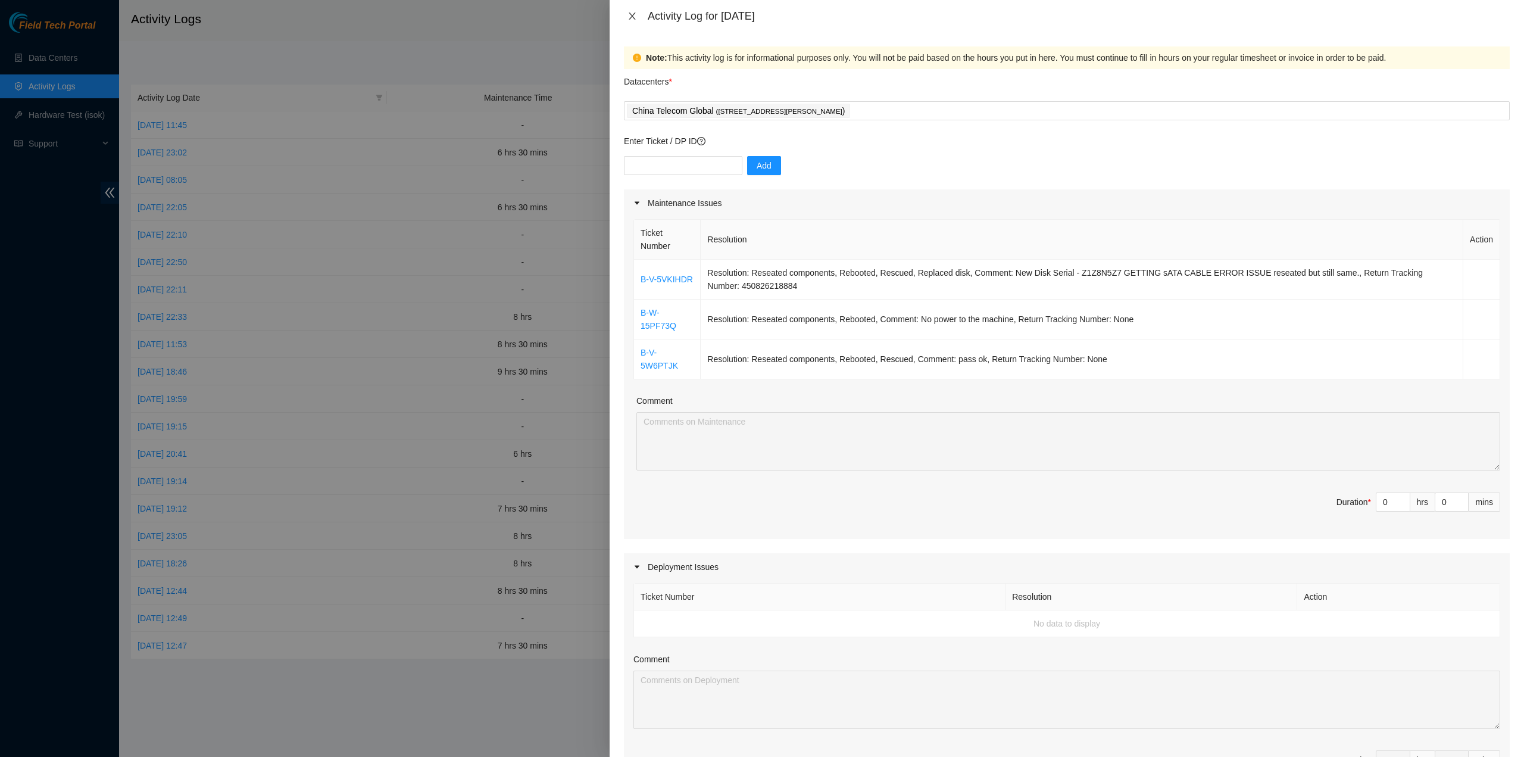
click at [630, 16] on icon "close" at bounding box center [632, 16] width 10 height 10
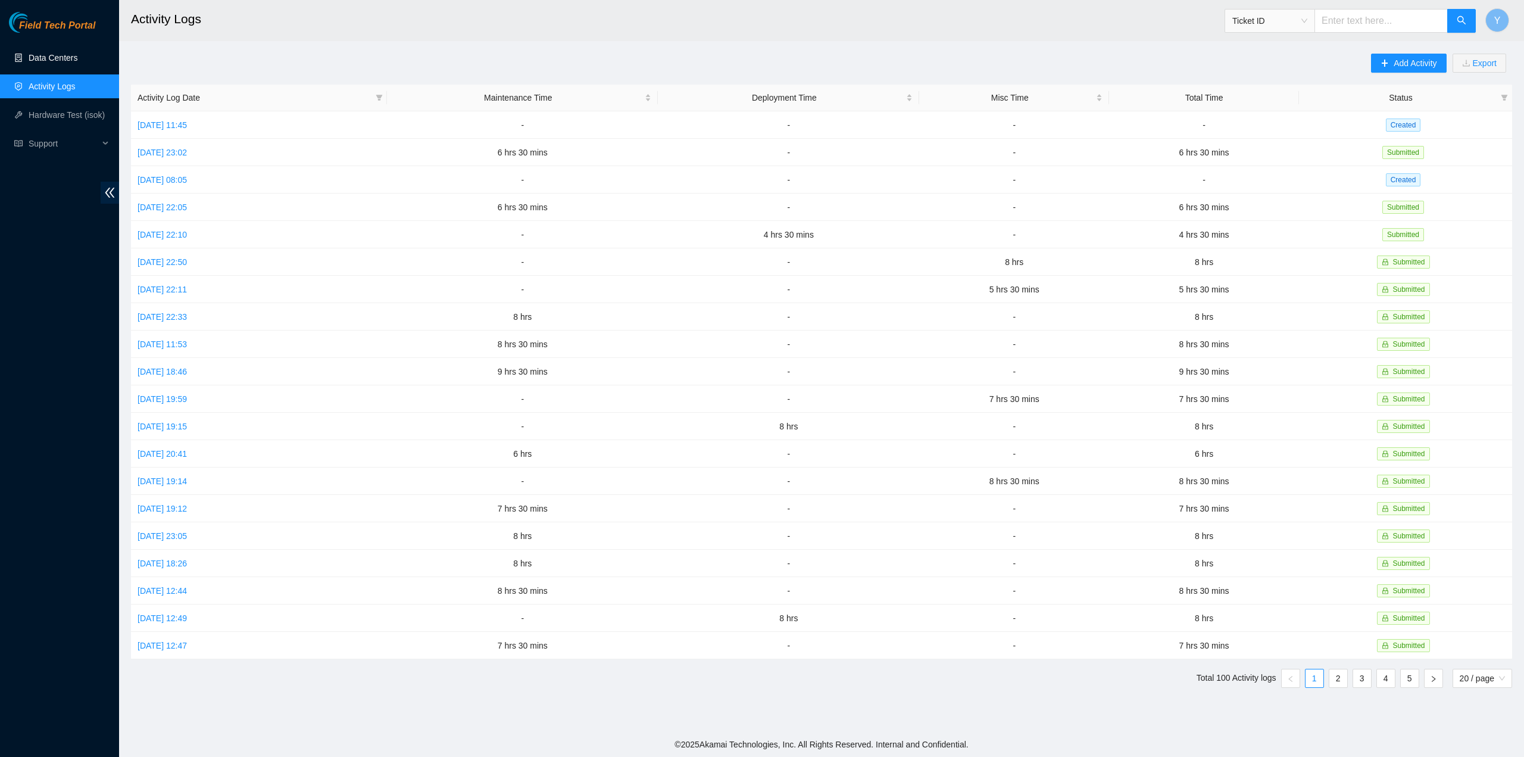
click at [71, 60] on link "Data Centers" at bounding box center [53, 58] width 49 height 10
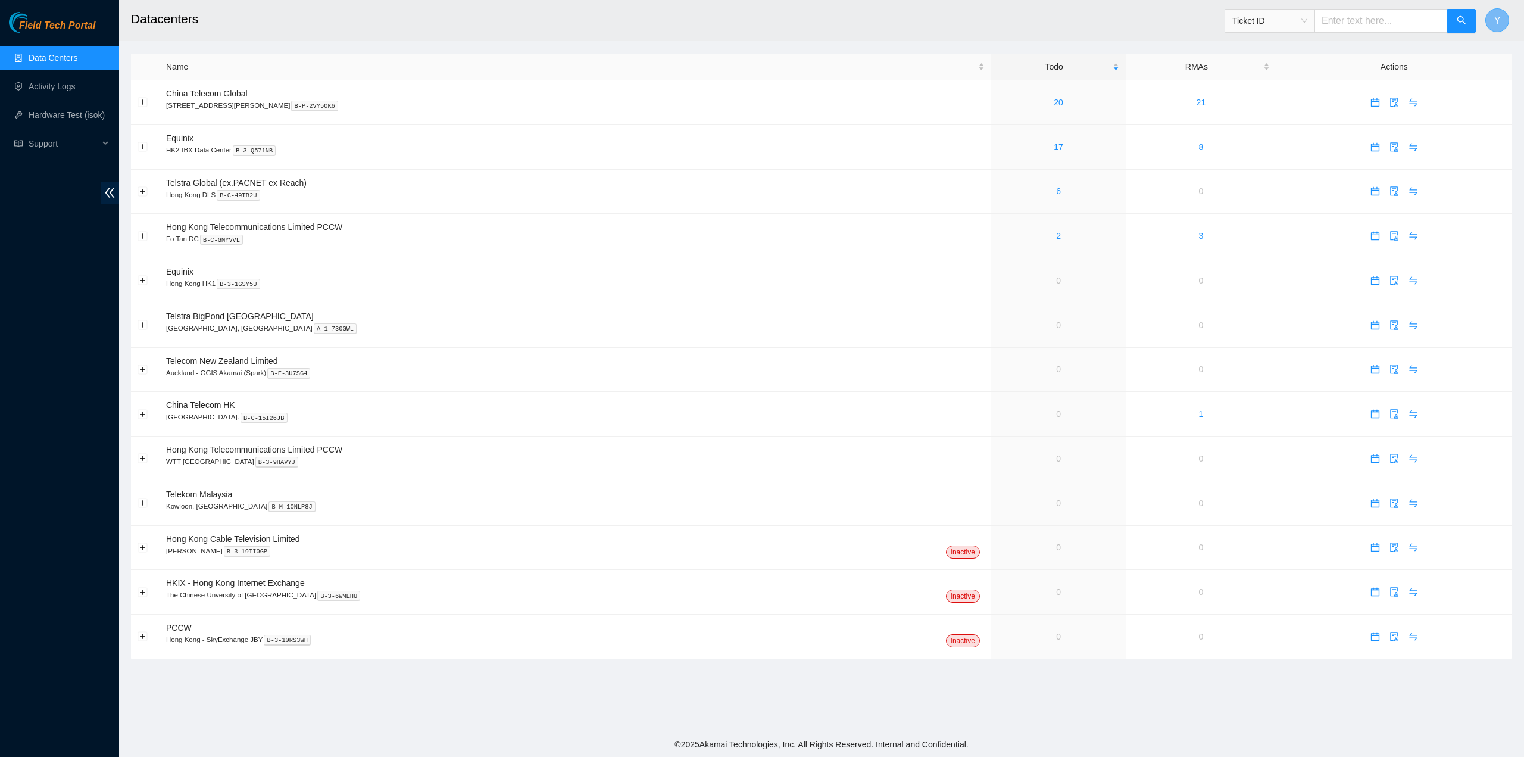
click at [1494, 17] on button "Y" at bounding box center [1497, 20] width 24 height 24
click at [1400, 114] on link "Logout" at bounding box center [1387, 119] width 26 height 10
